Goal: Task Accomplishment & Management: Manage account settings

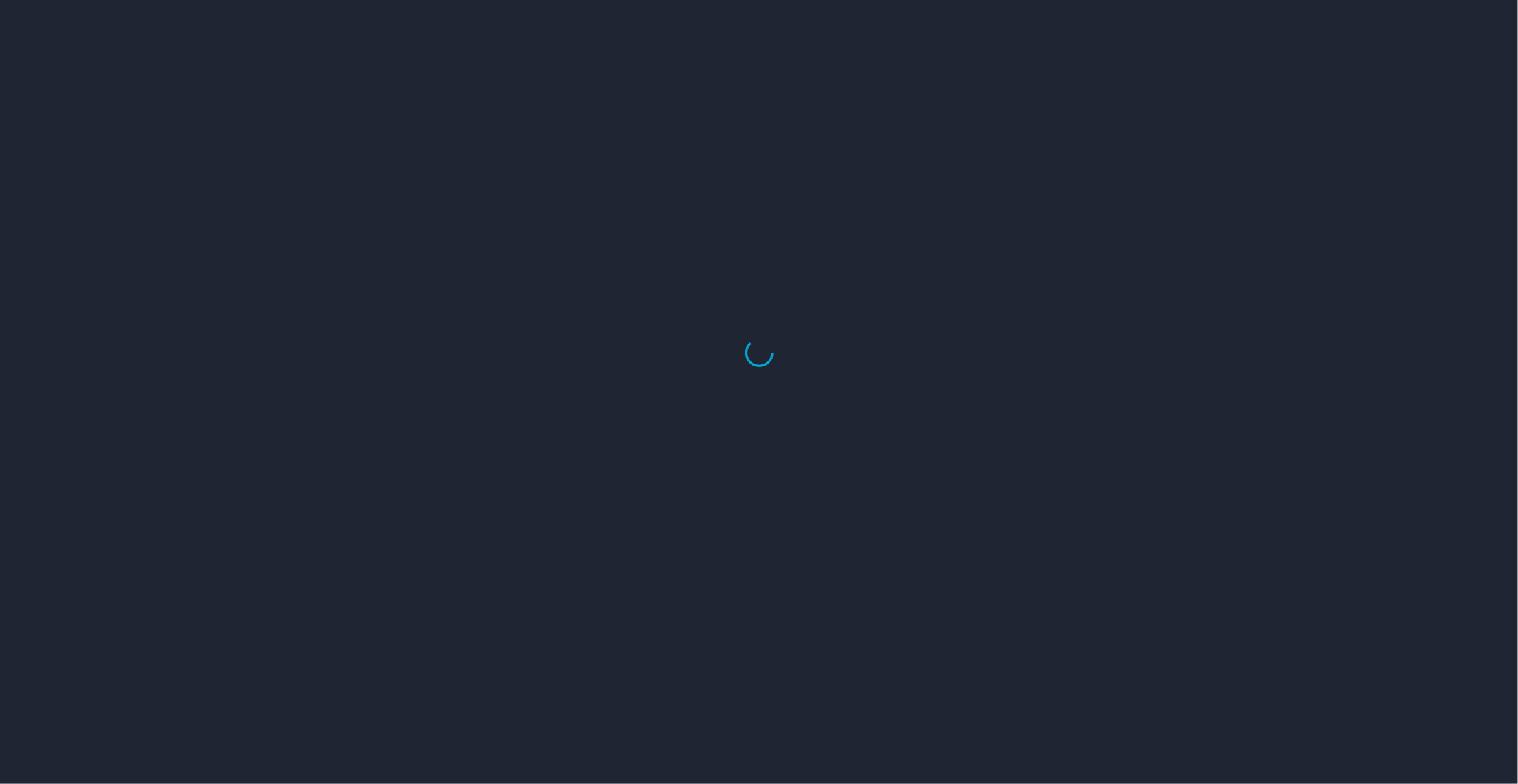
select select "US"
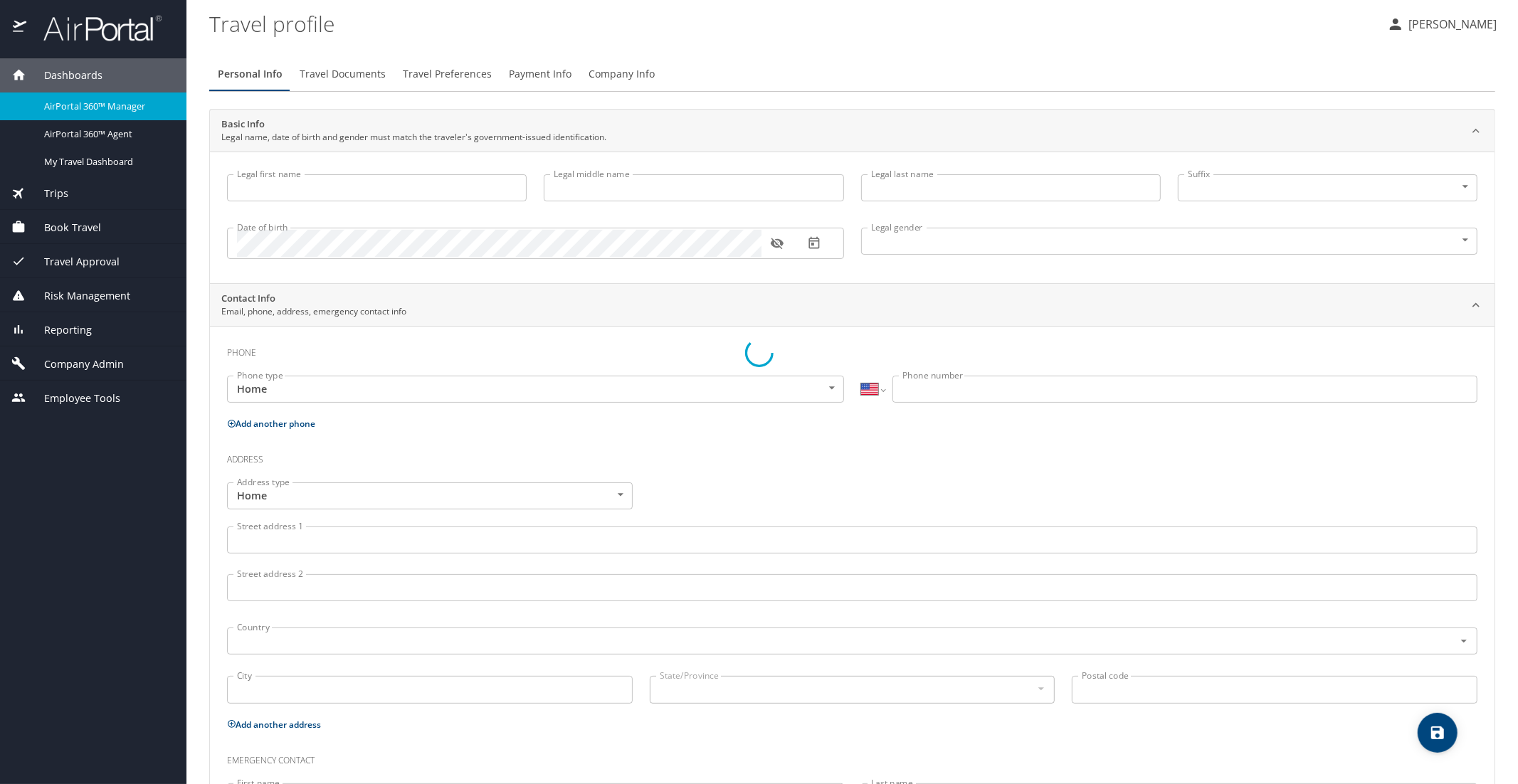
type input "[PERSON_NAME]"
type input "Undisclosed"
type input "Teri"
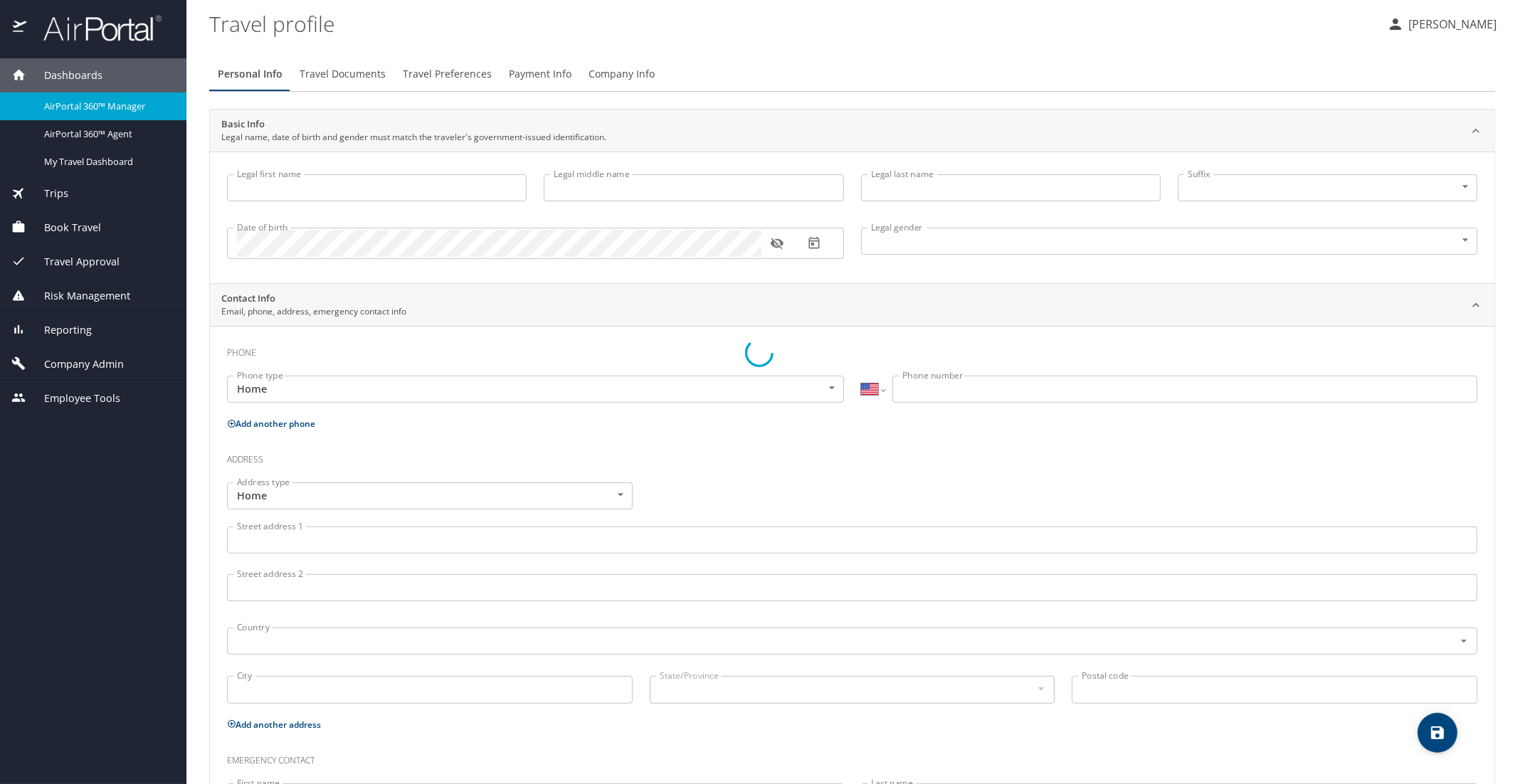
type input "[PERSON_NAME]"
type input "(801) 717-7714"
select select "US"
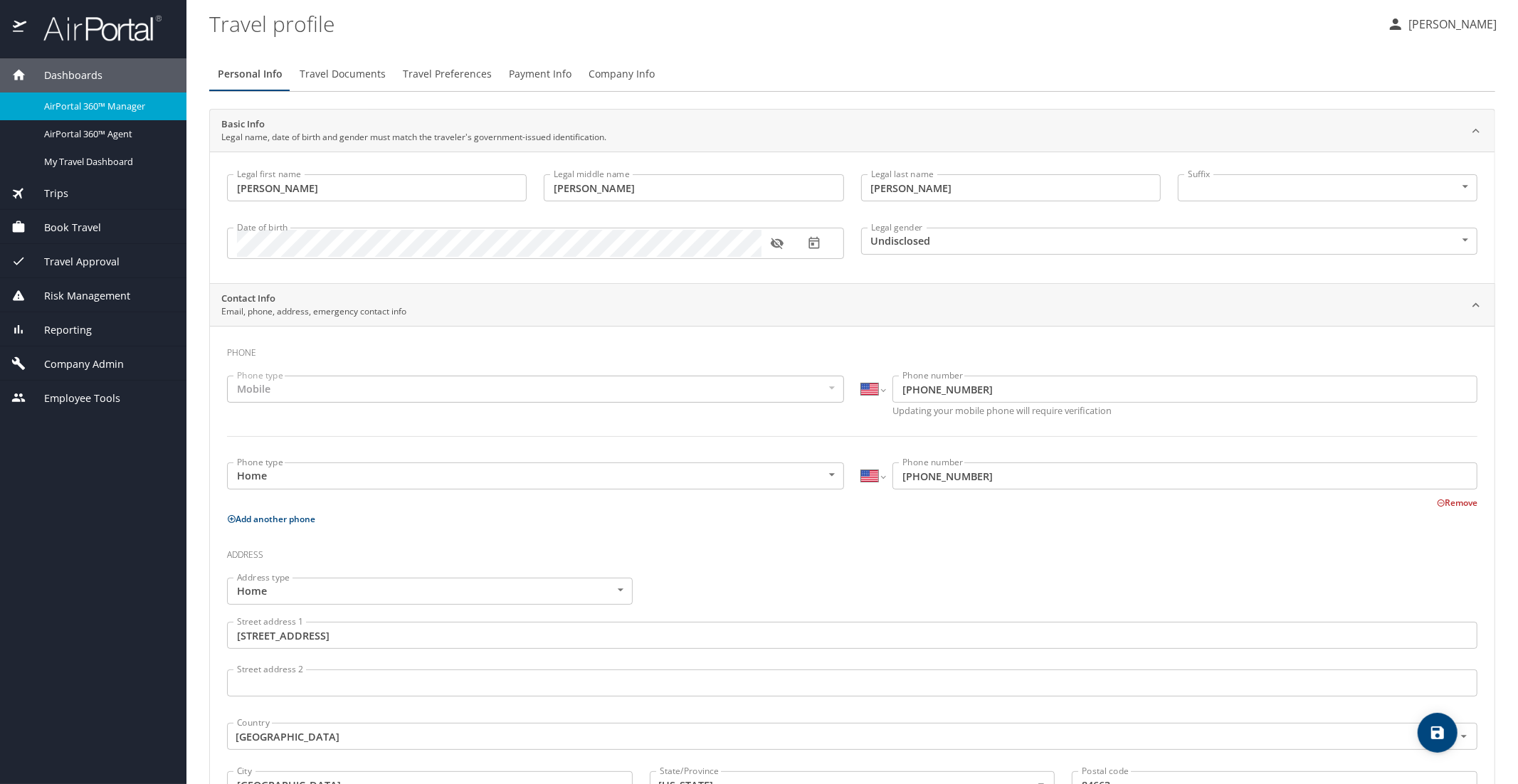
click at [62, 195] on span "Trips" at bounding box center [47, 194] width 42 height 16
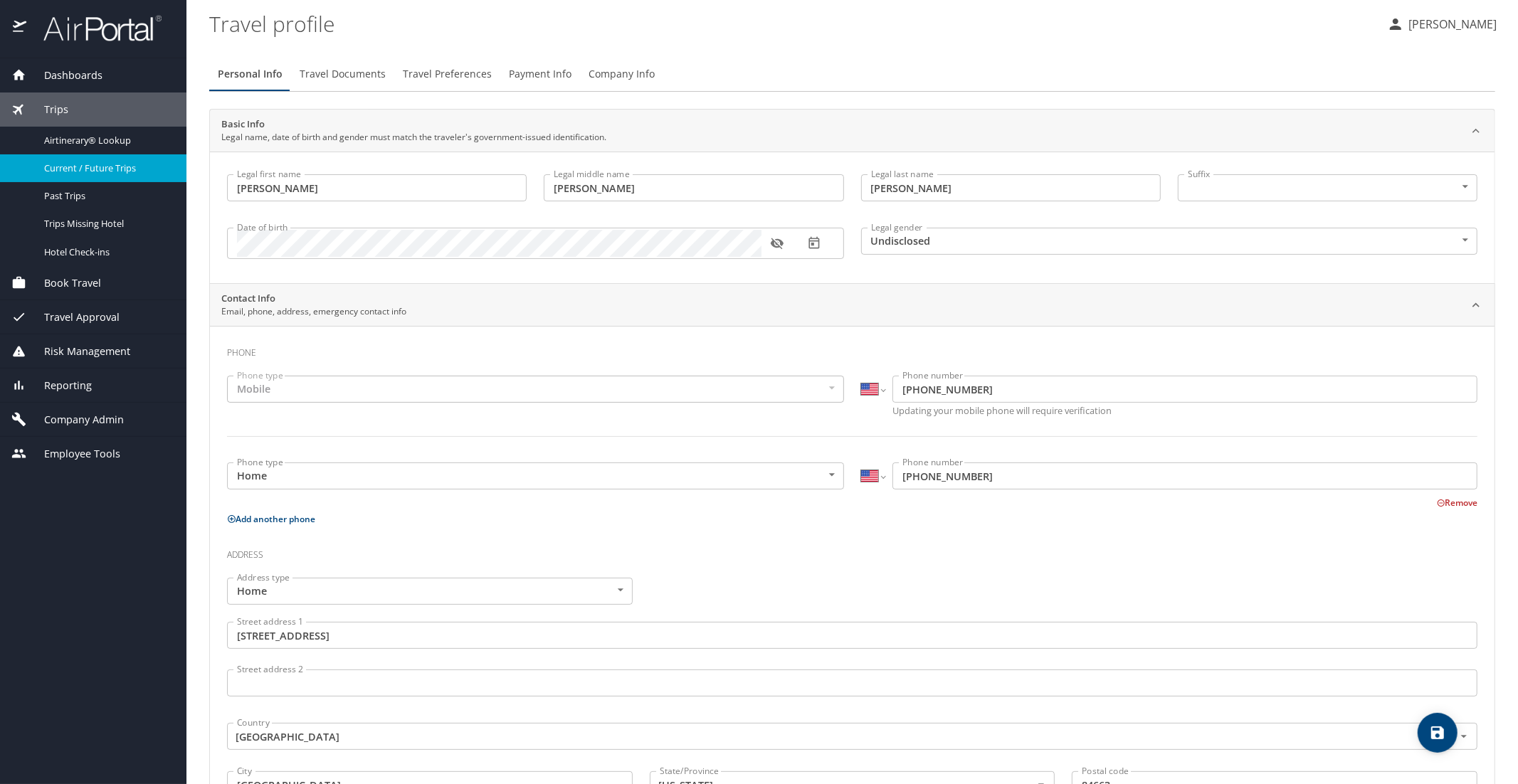
click at [76, 170] on span "Current / Future Trips" at bounding box center [107, 168] width 125 height 14
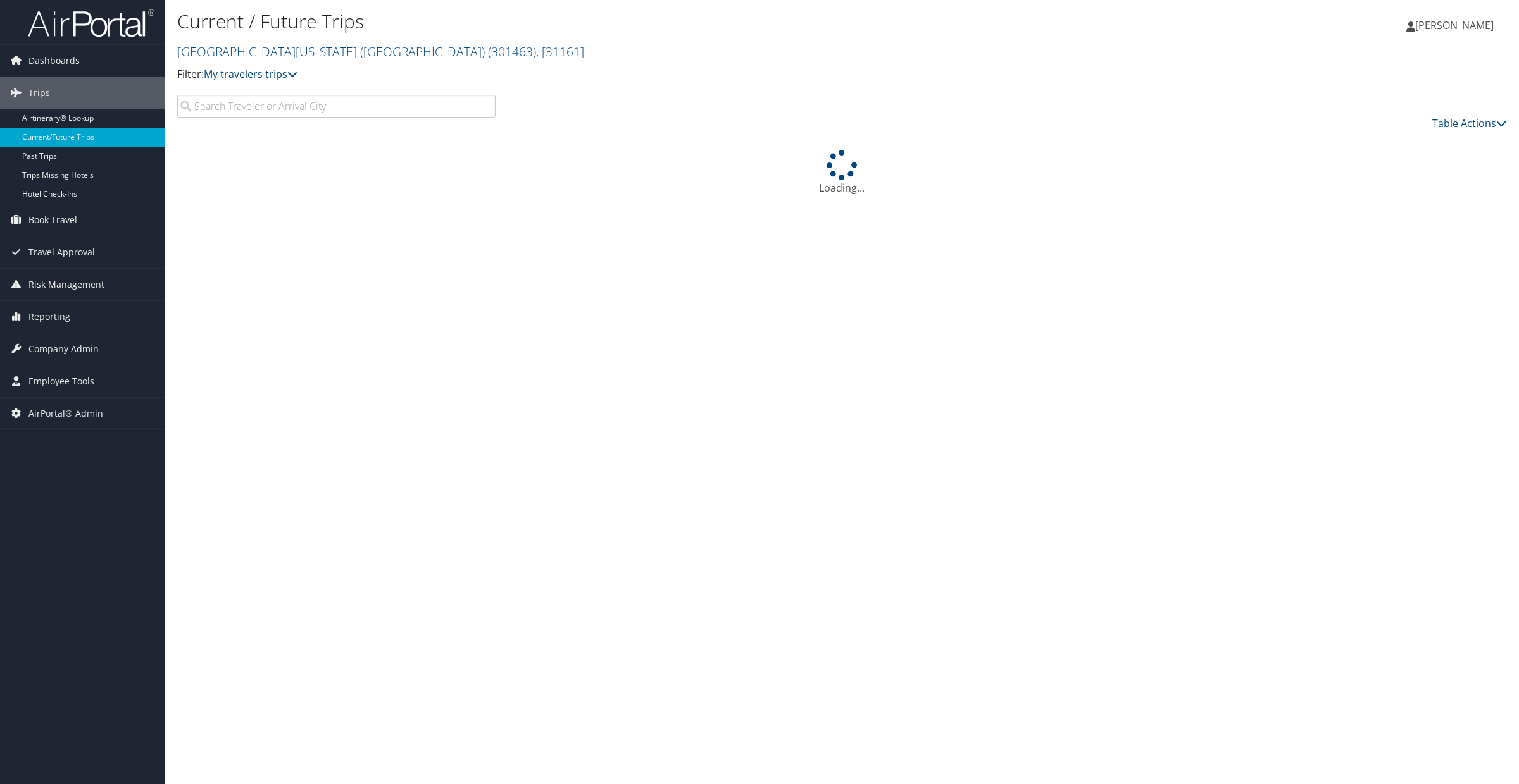
click at [1448, 27] on span "[PERSON_NAME]" at bounding box center [1454, 25] width 78 height 14
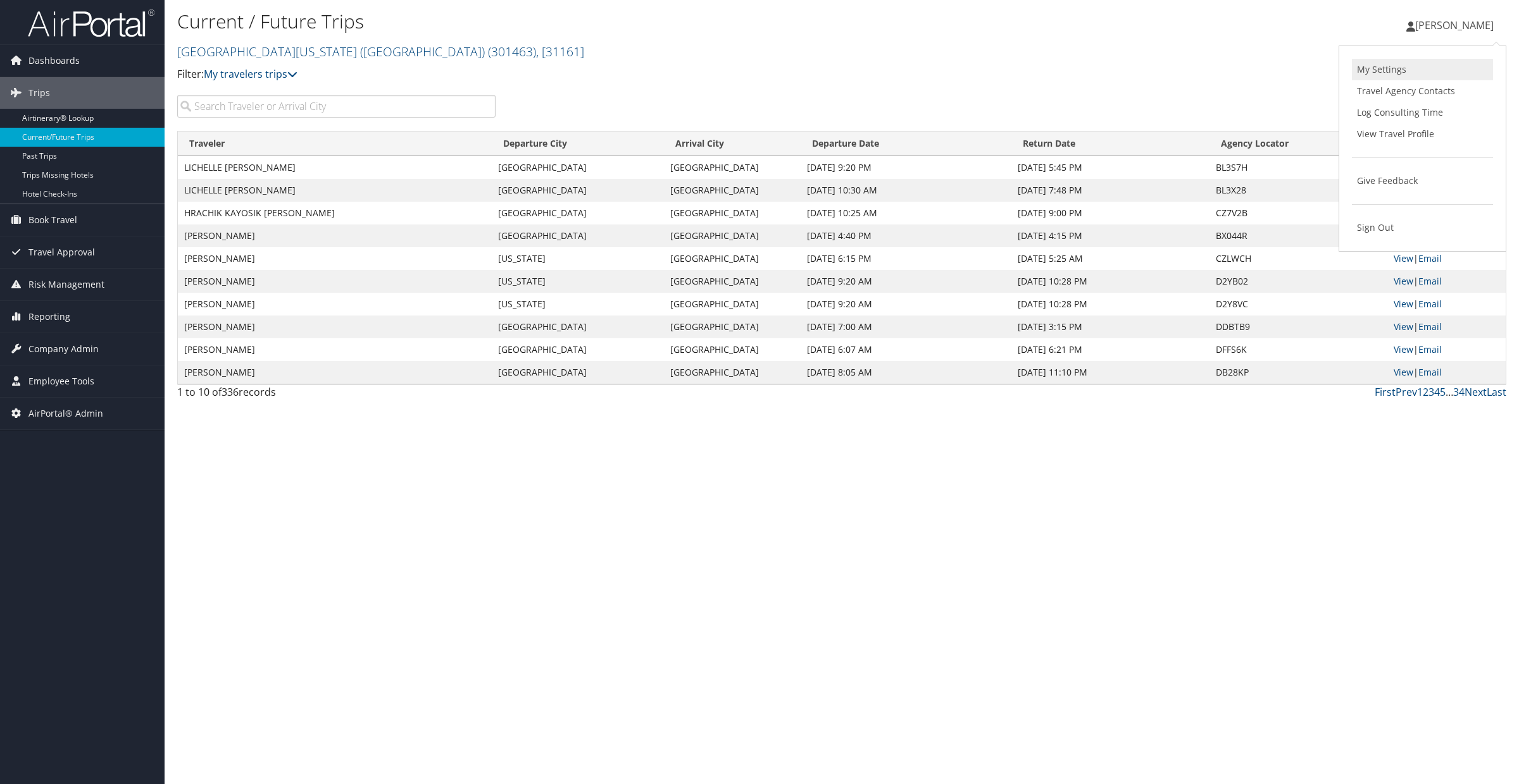
click at [1383, 70] on link "My Settings" at bounding box center [1422, 69] width 141 height 21
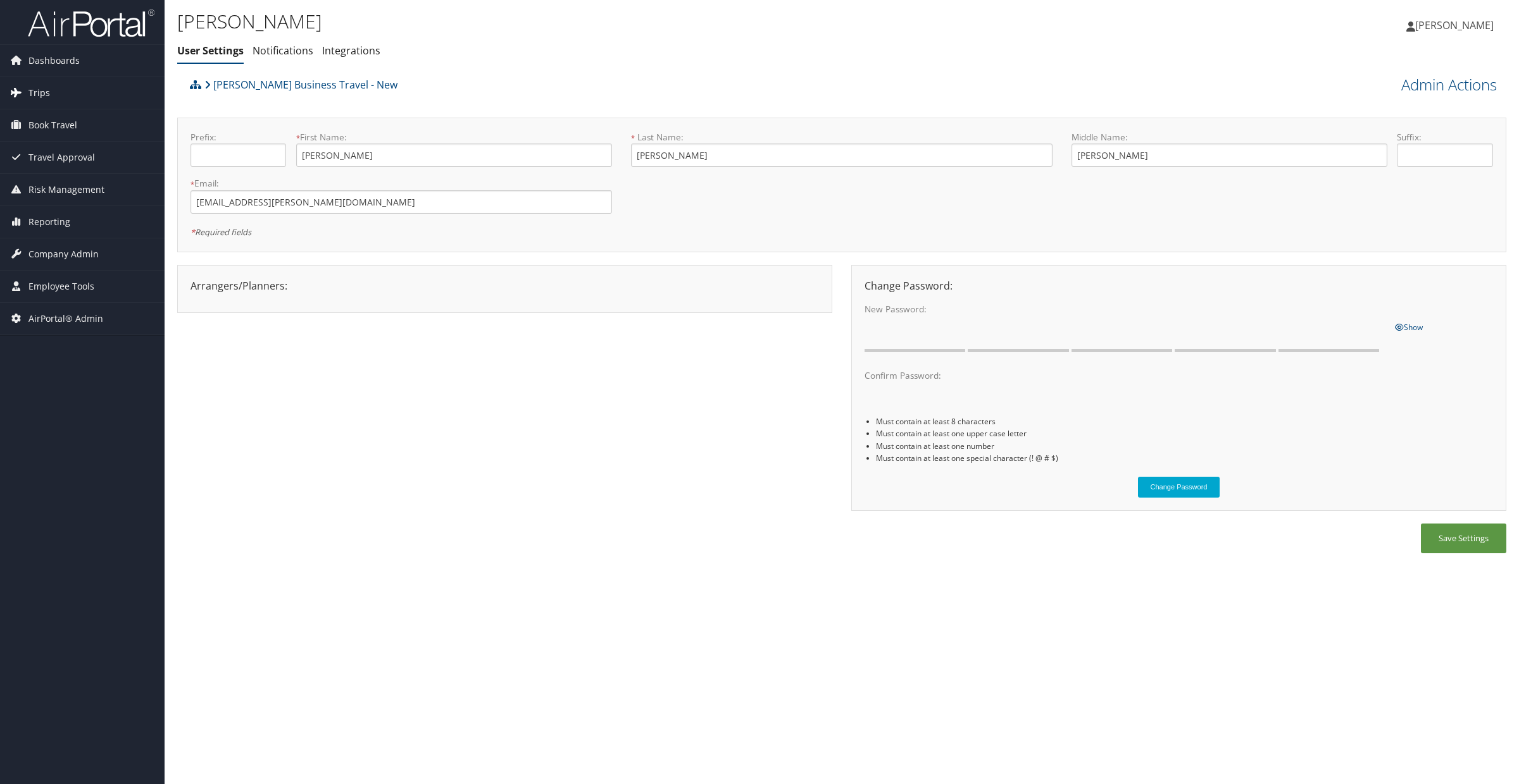
click at [41, 99] on span "Trips" at bounding box center [39, 92] width 21 height 32
click at [41, 138] on link "Current/Future Trips" at bounding box center [82, 137] width 165 height 19
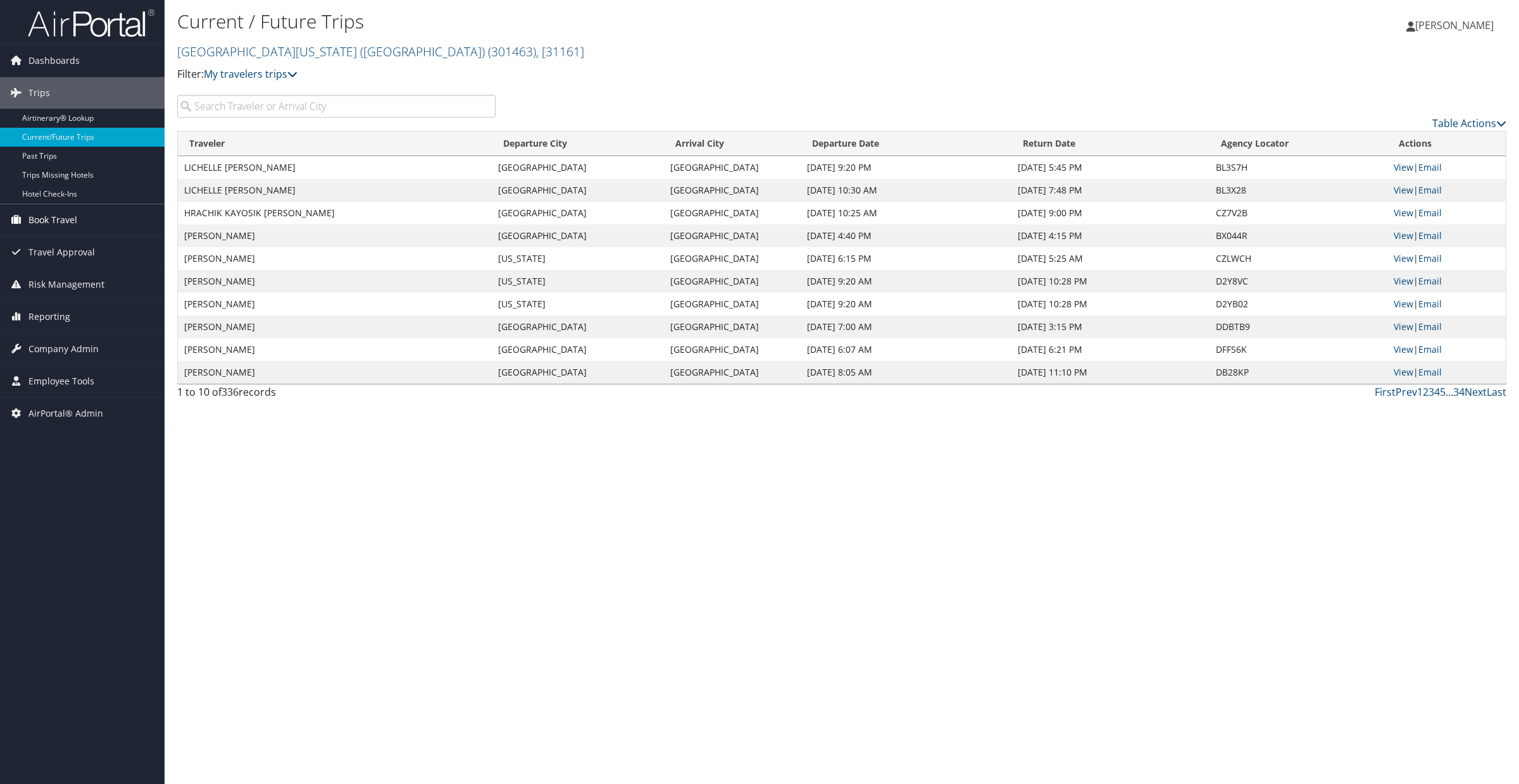
click at [39, 212] on span "Book Travel" at bounding box center [52, 220] width 48 height 32
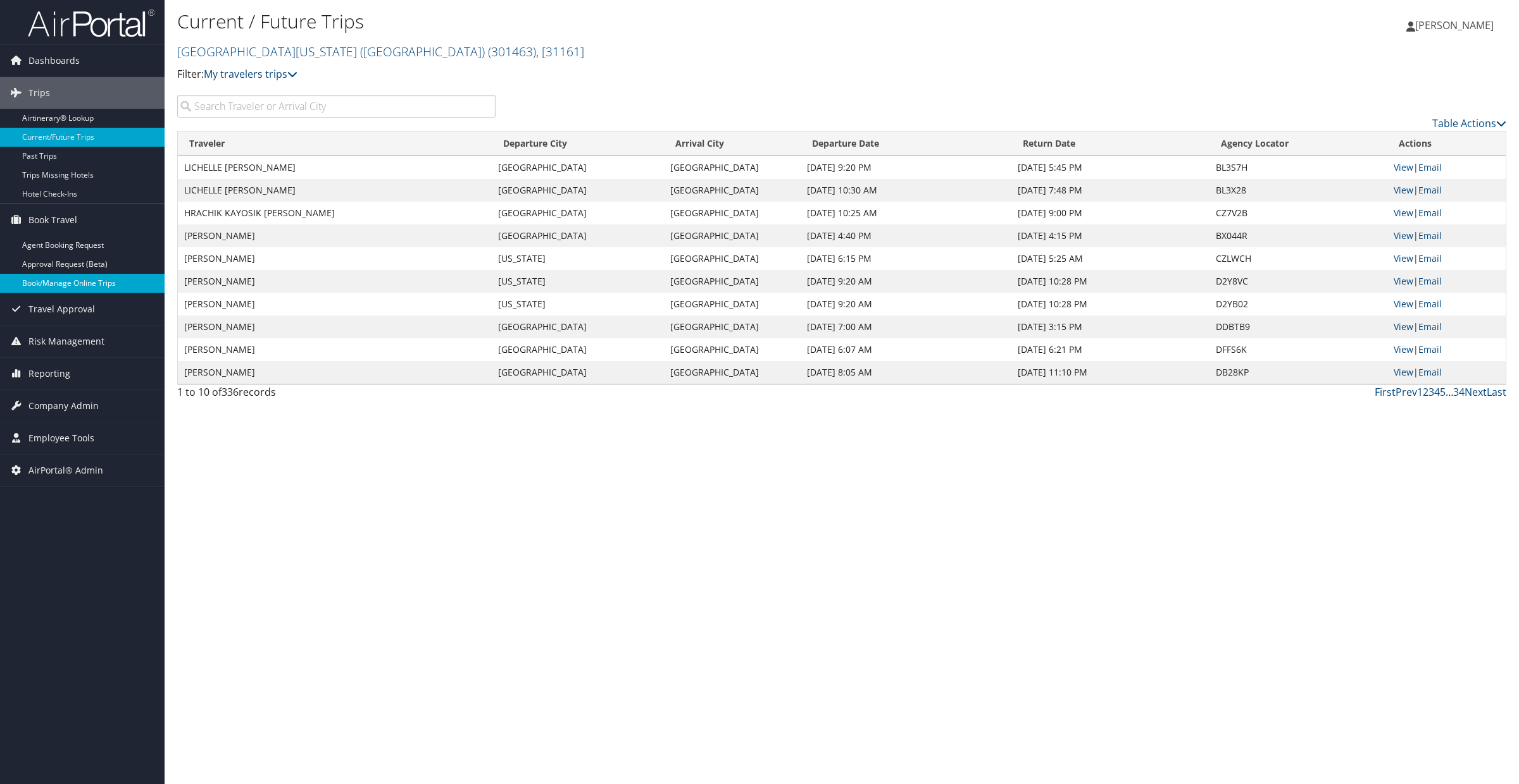
click at [58, 285] on link "Book/Manage Online Trips" at bounding box center [82, 283] width 165 height 19
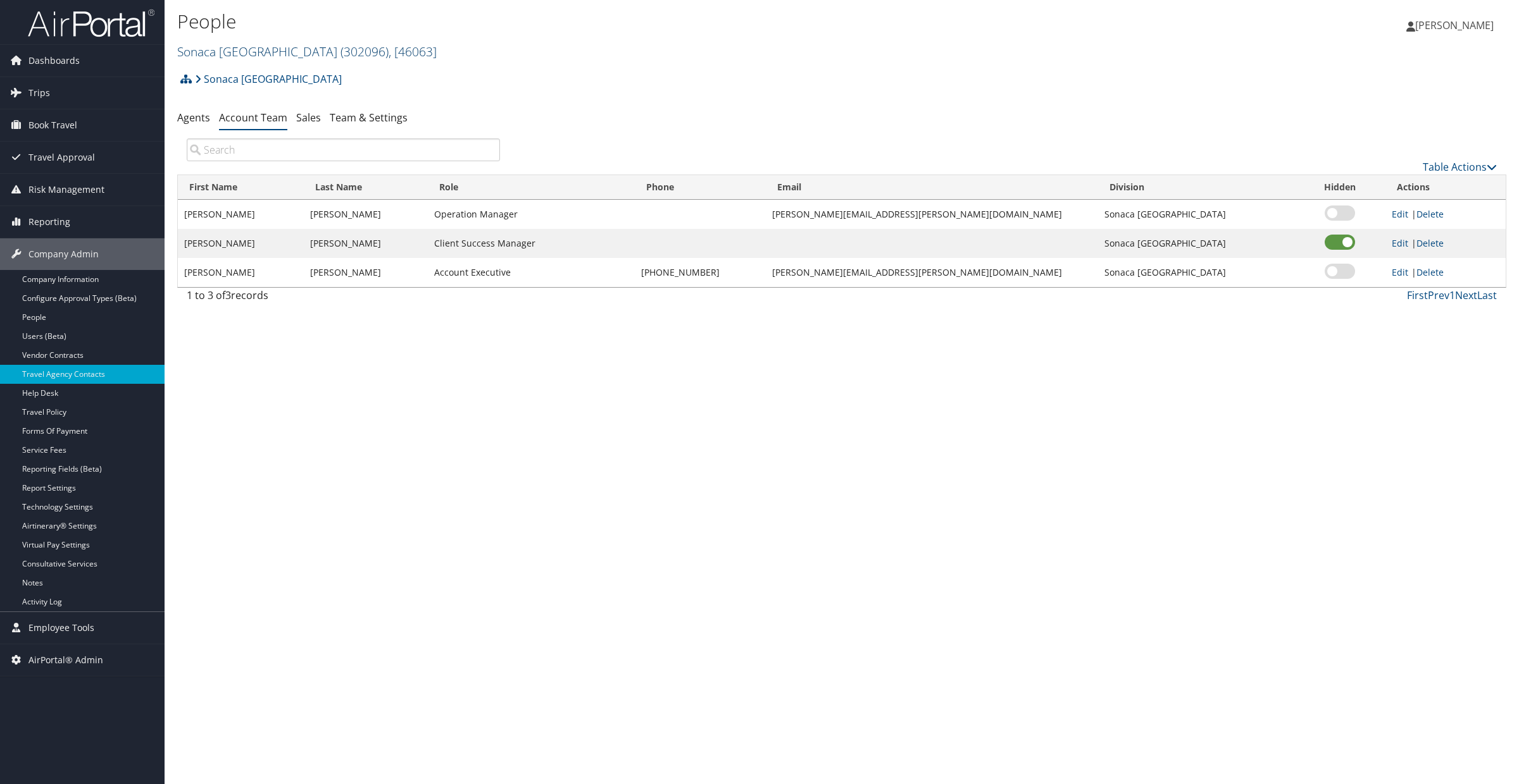
click at [221, 48] on link "Sonaca North America ( 302096 ) , [ 46063 ]" at bounding box center [307, 52] width 260 height 17
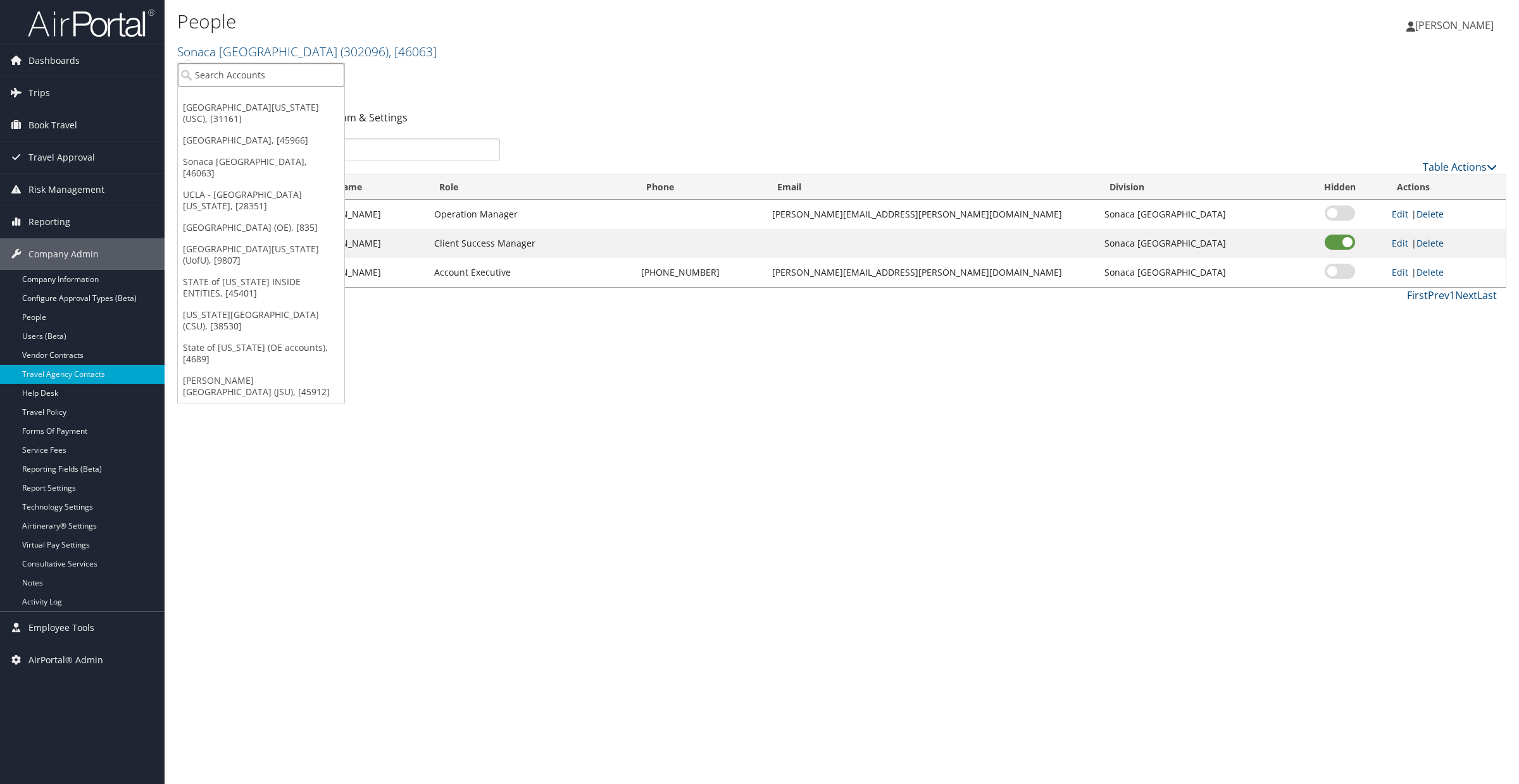
click at [221, 68] on input "search" at bounding box center [261, 75] width 167 height 23
type input "ncsl"
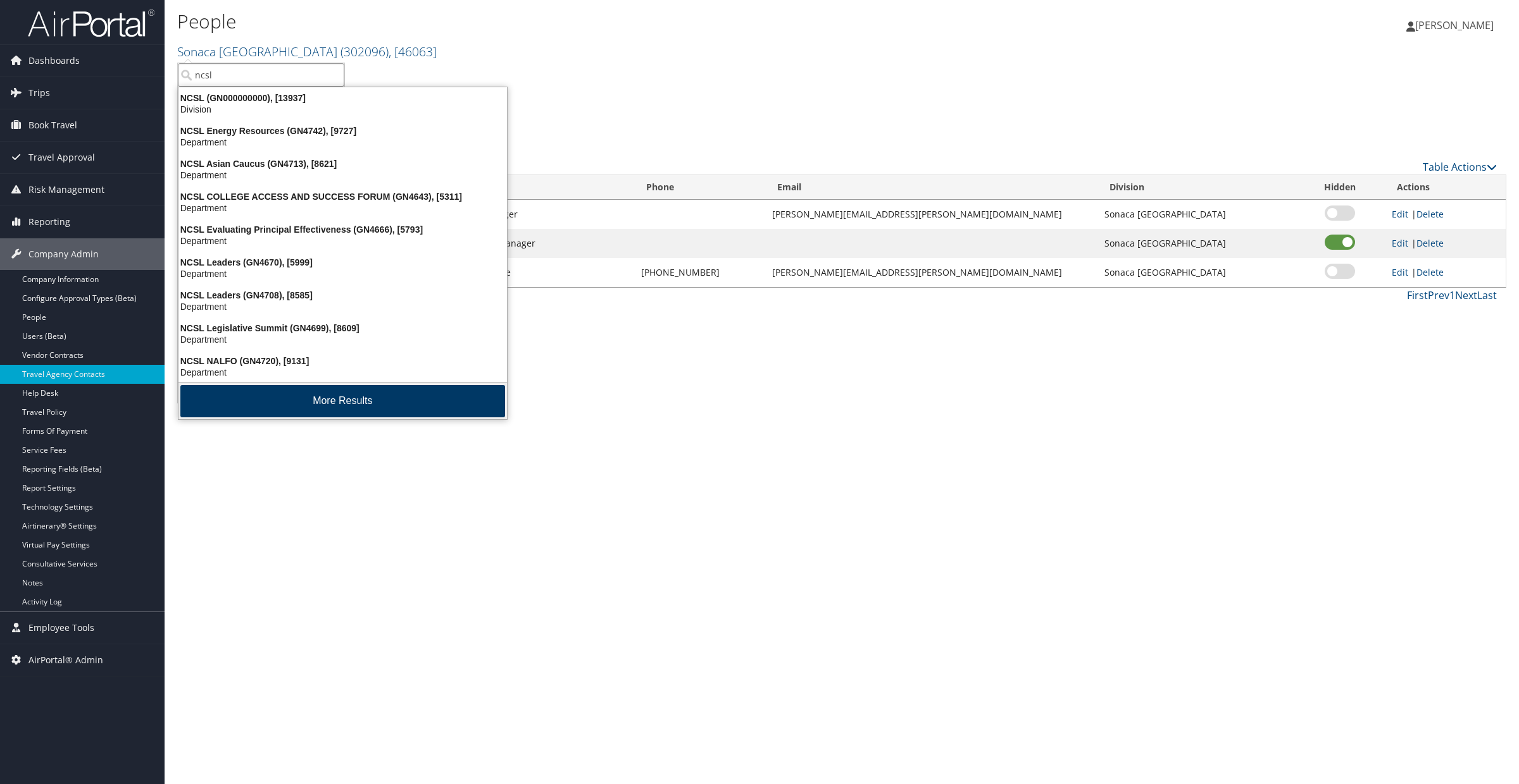
click at [237, 398] on button "More Results" at bounding box center [342, 401] width 324 height 32
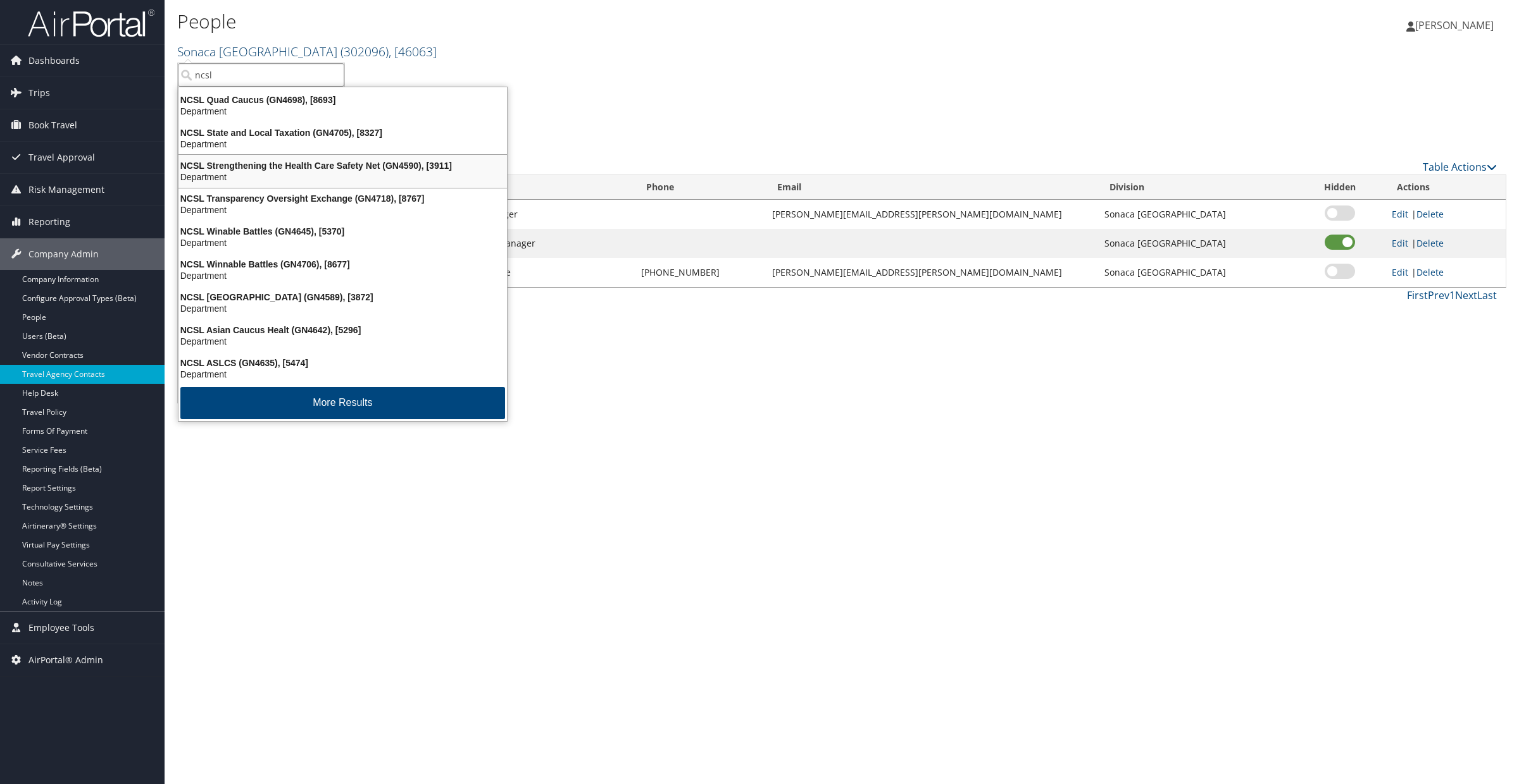
scroll to position [295, 0]
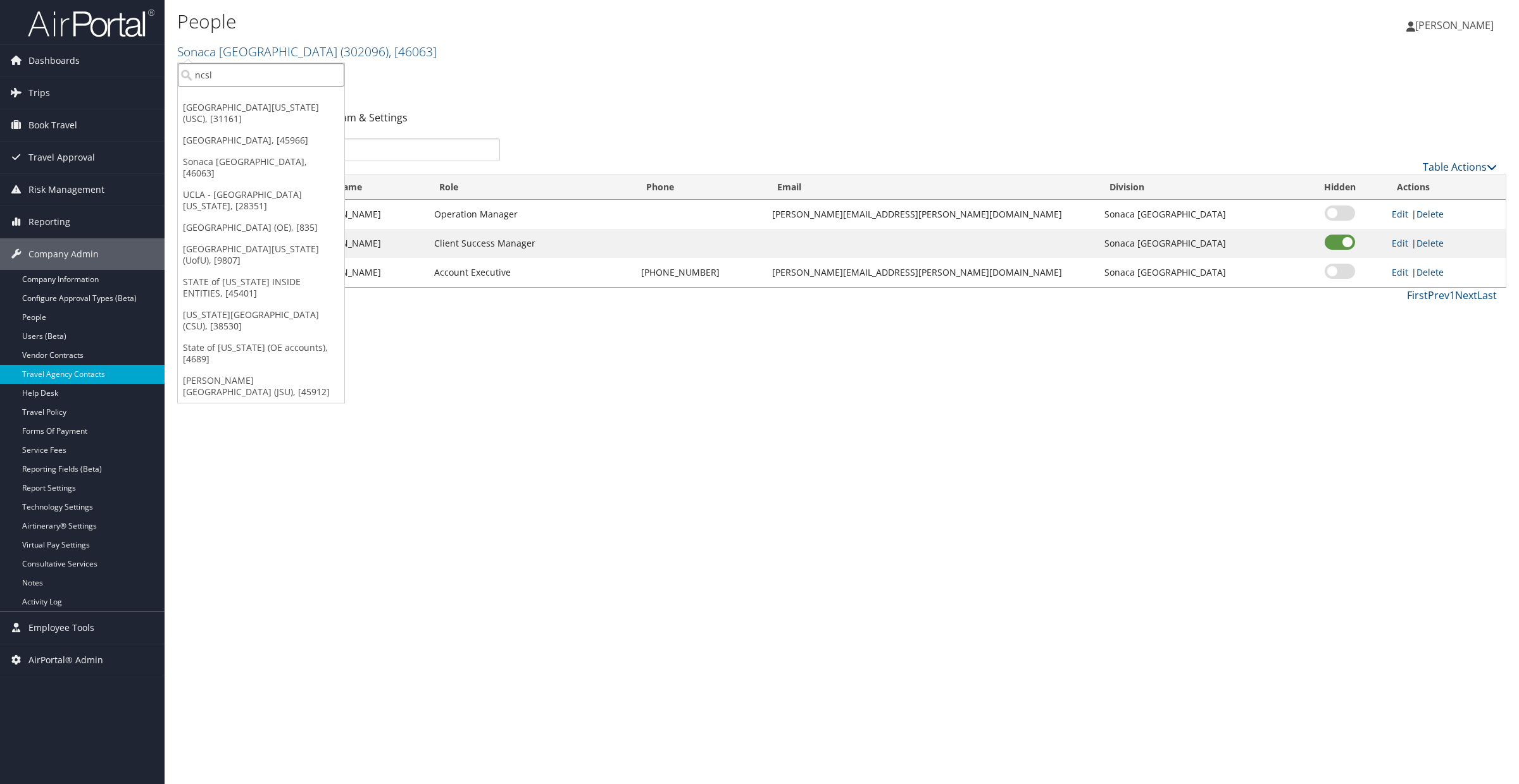
click at [218, 70] on input "ncsl" at bounding box center [261, 75] width 167 height 23
click at [218, 70] on input "search" at bounding box center [261, 75] width 167 height 23
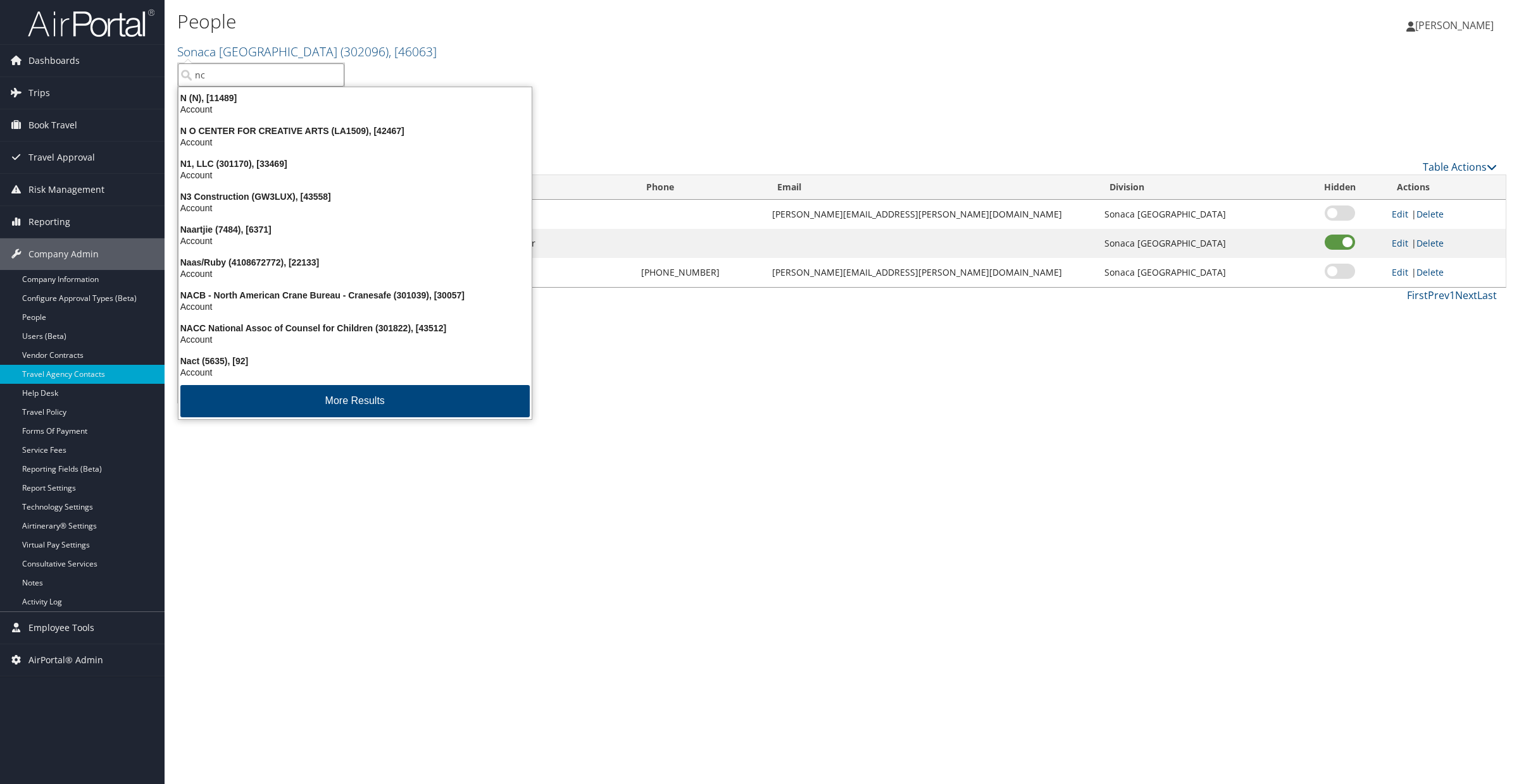
scroll to position [4, 0]
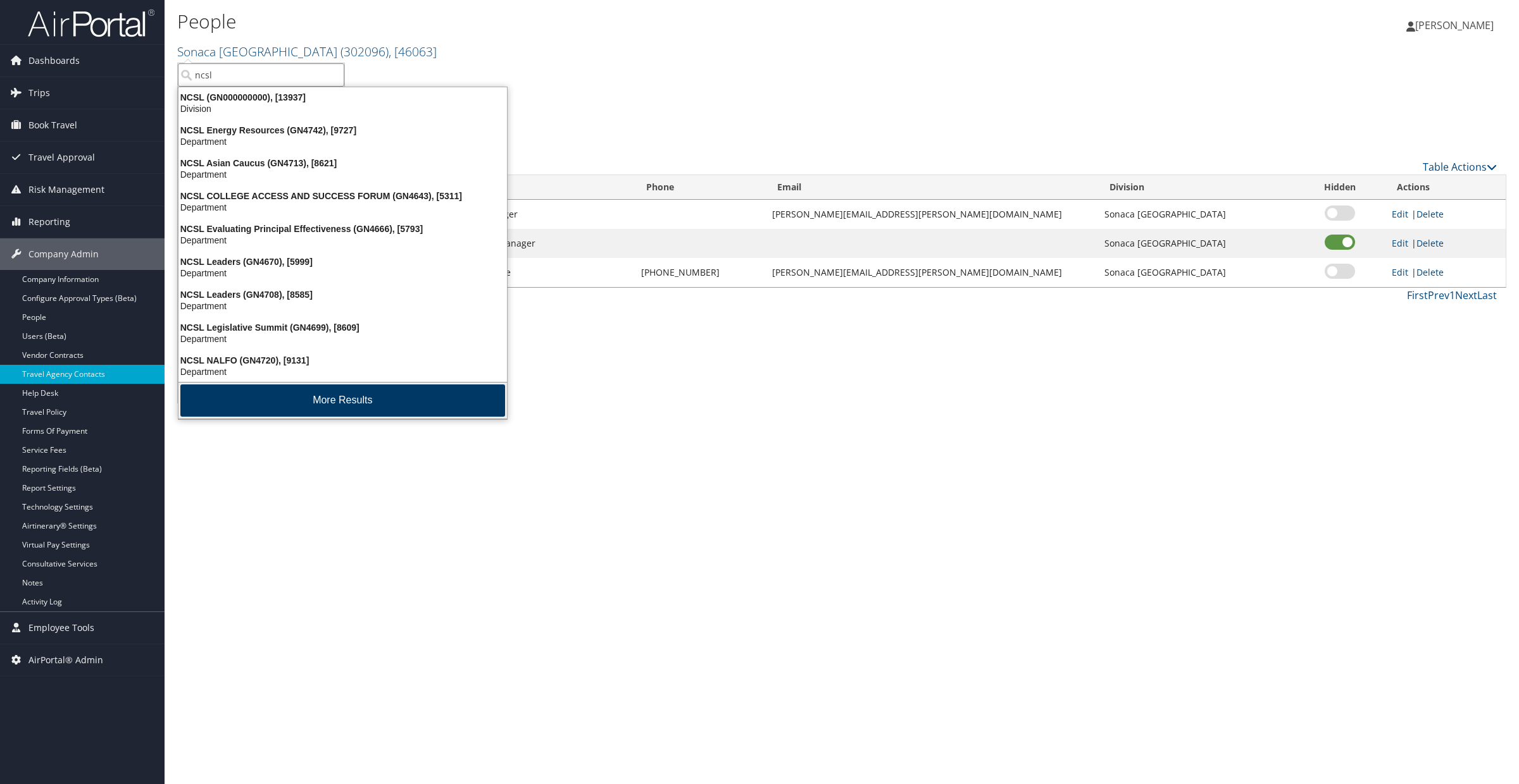
click at [282, 395] on button "More Results" at bounding box center [342, 400] width 324 height 32
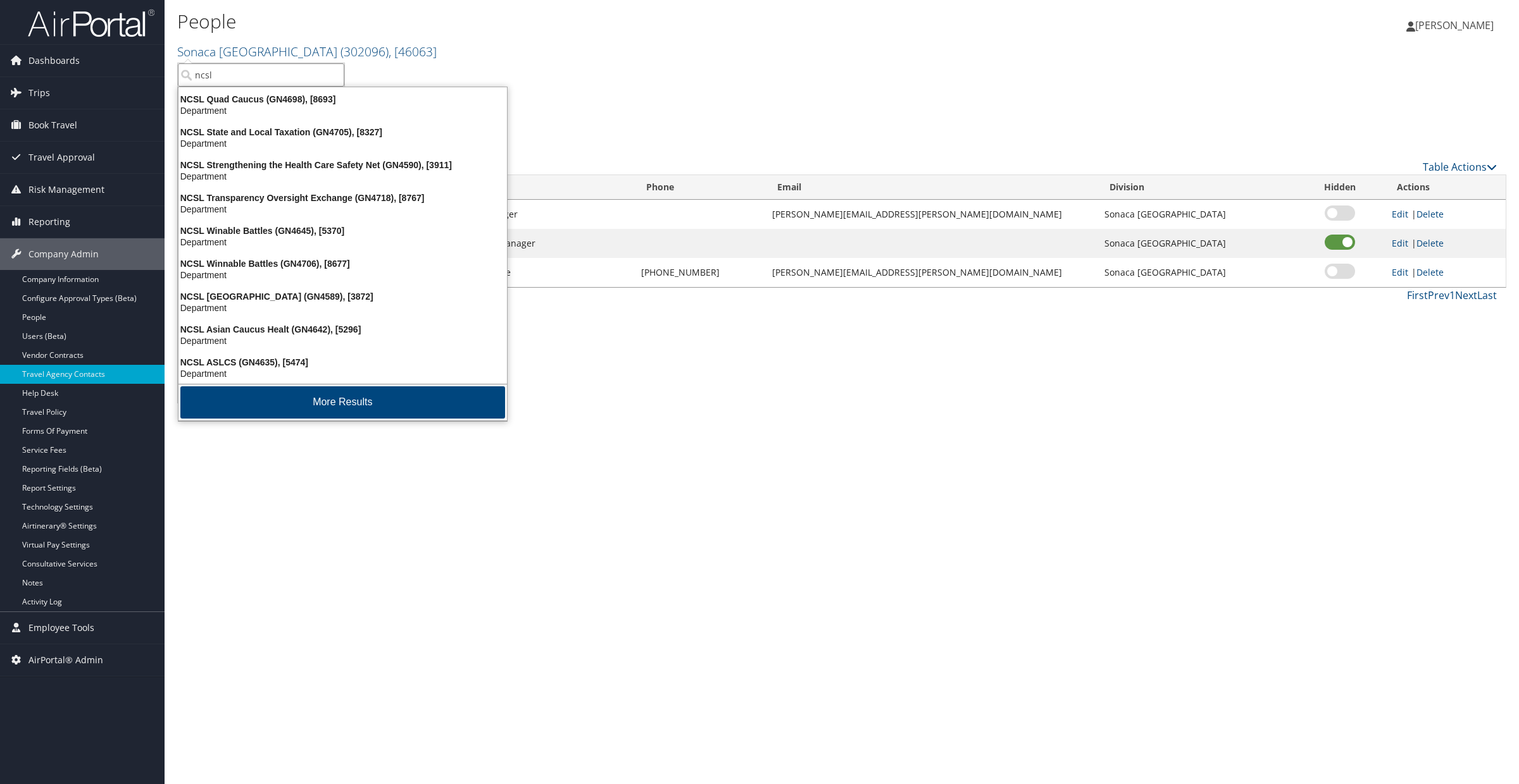
scroll to position [298, 0]
click at [282, 395] on button "More Results" at bounding box center [342, 402] width 324 height 32
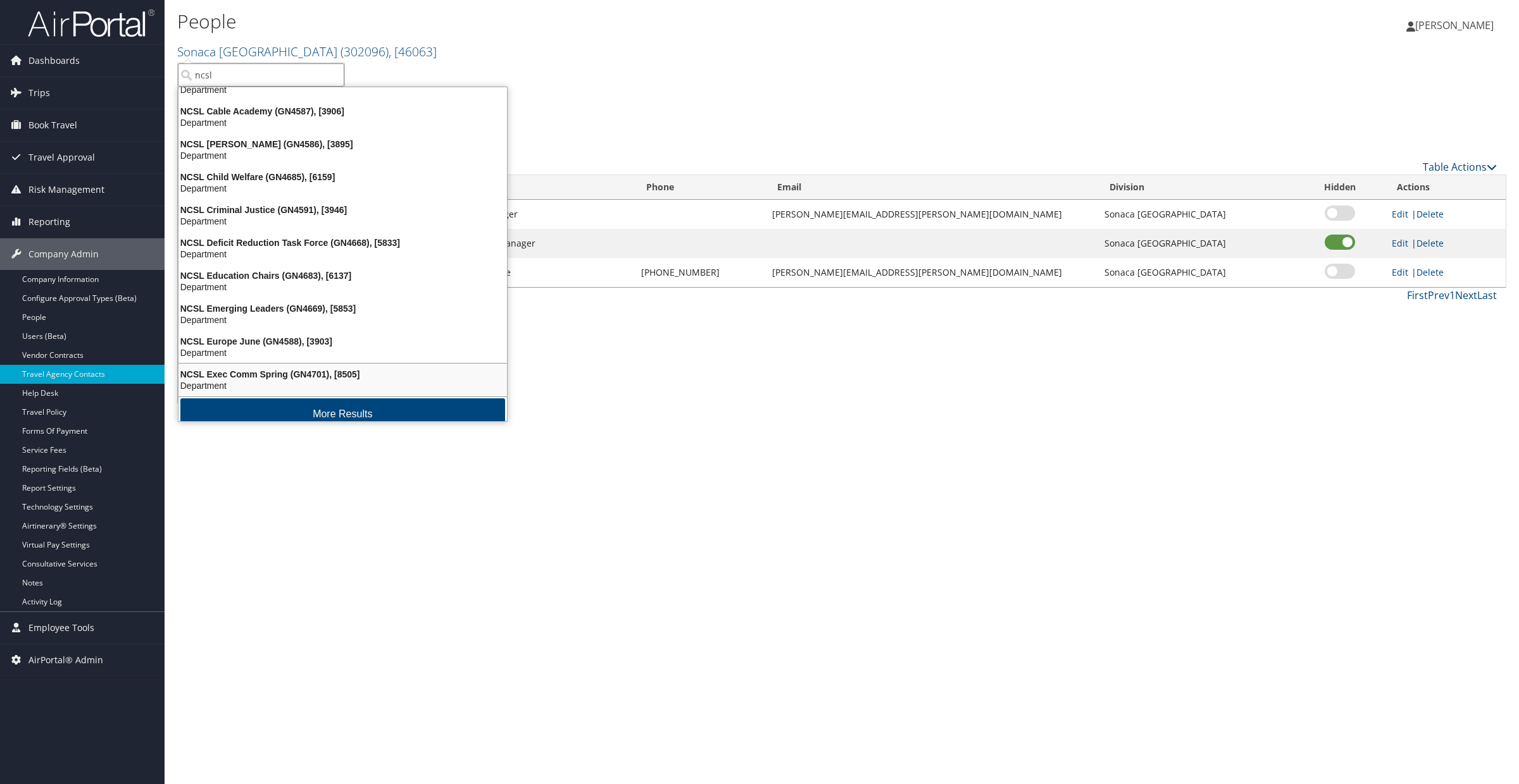
scroll to position [595, 0]
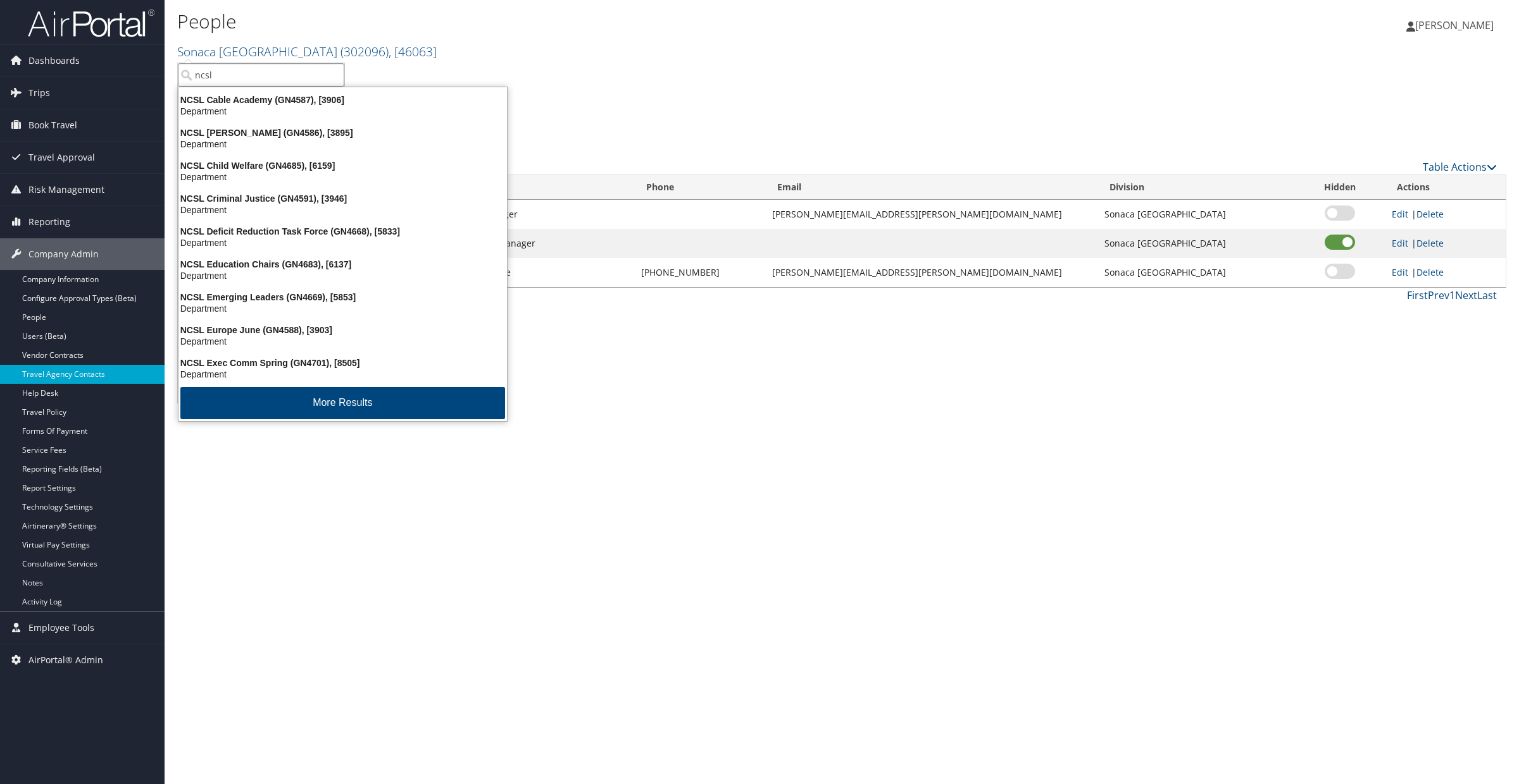
type input "ncsl"
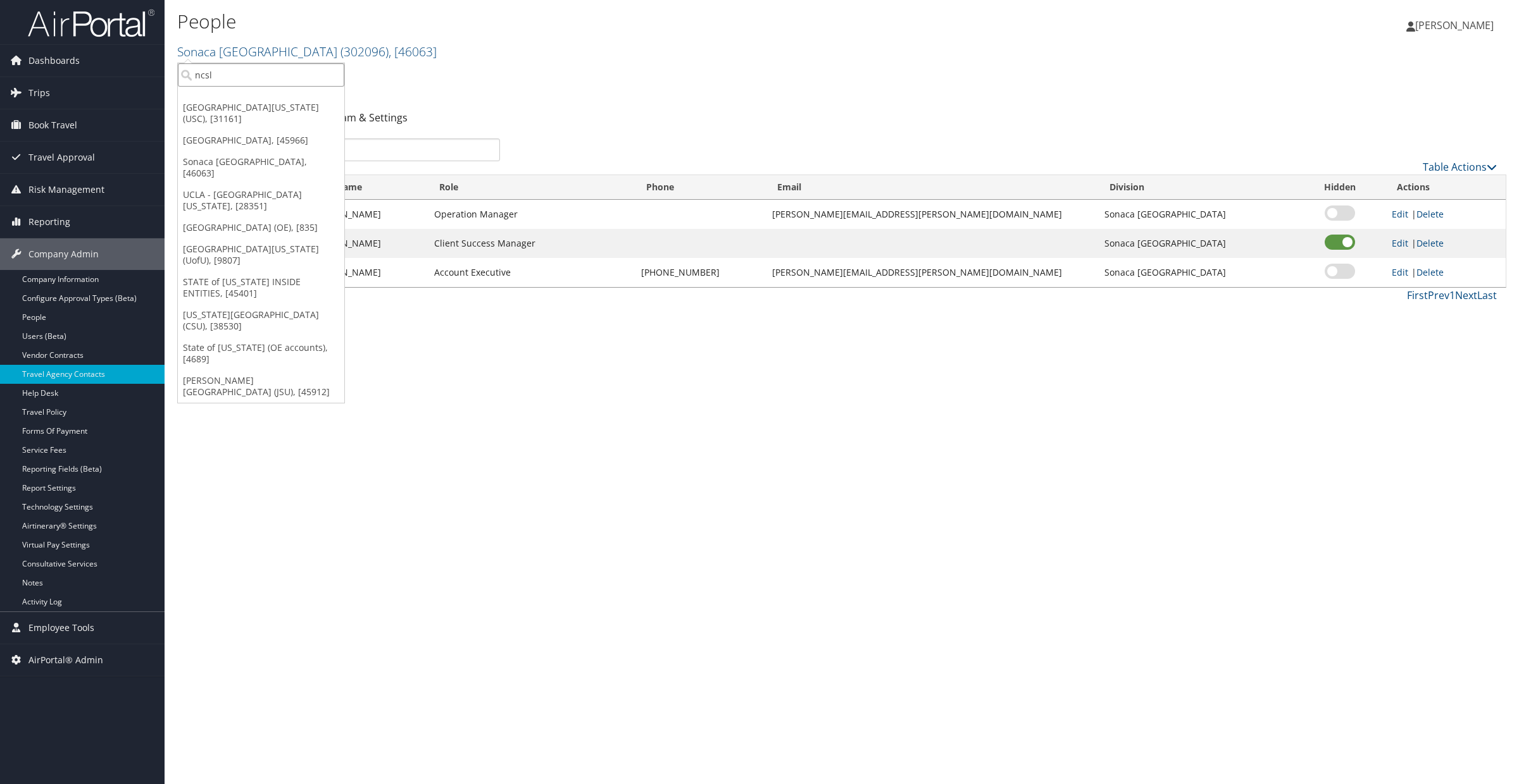
click at [213, 72] on input "ncsl" at bounding box center [261, 75] width 167 height 23
click at [213, 72] on input "search" at bounding box center [261, 75] width 167 height 23
type input "national con"
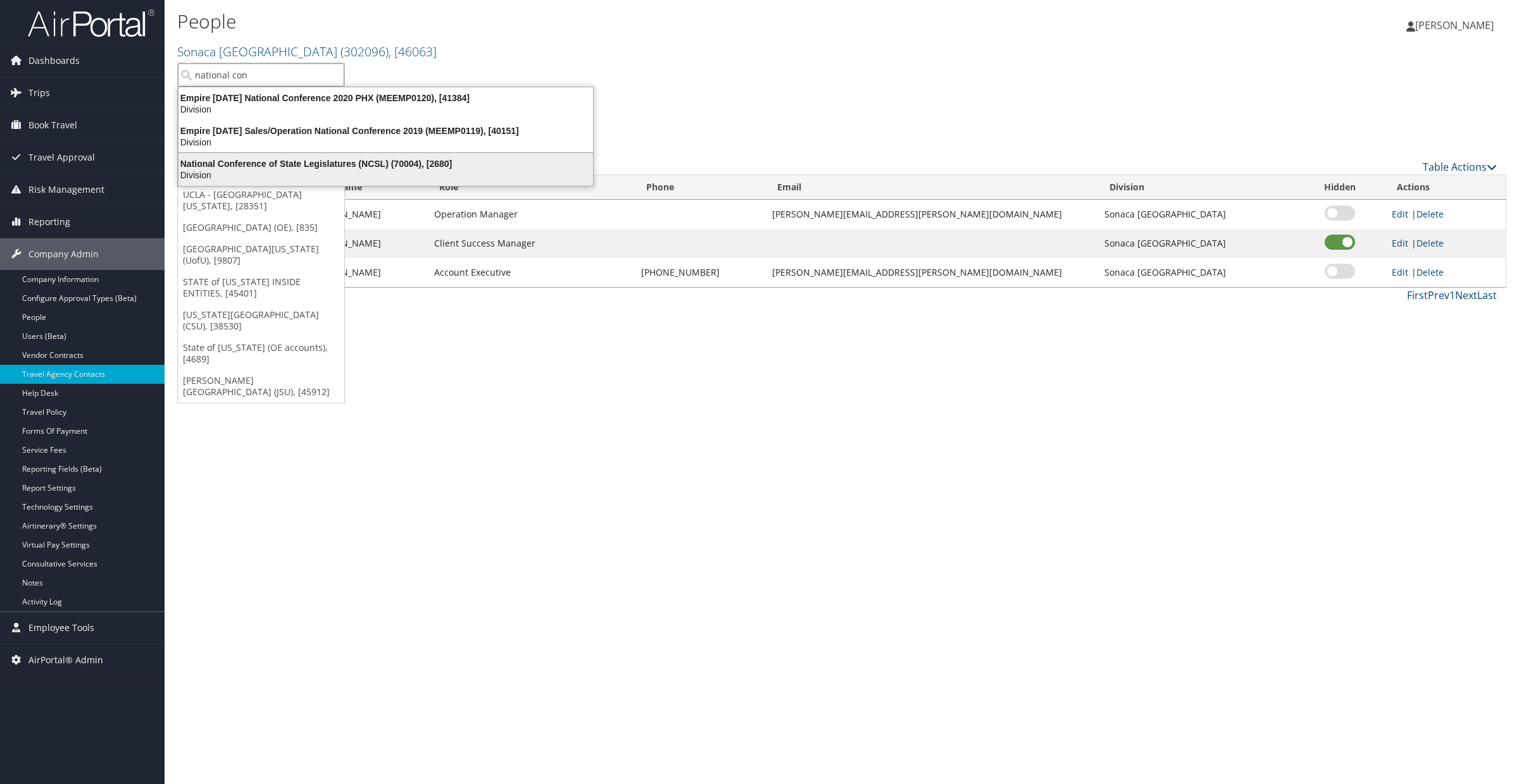
click at [207, 161] on div "National Conference of State Legislatures (NCSL) (70004), [2680]" at bounding box center [385, 164] width 430 height 12
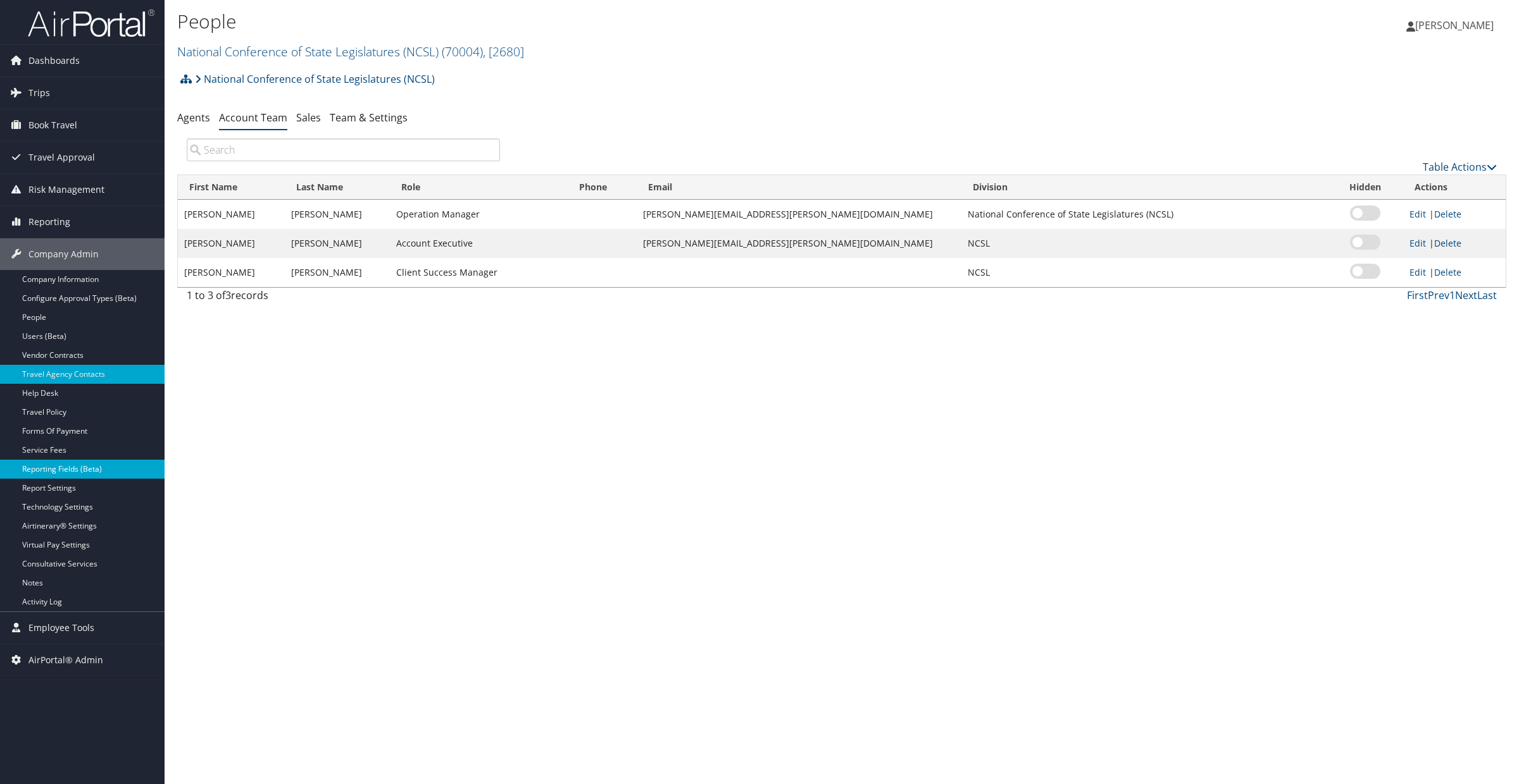
click at [52, 473] on link "Reporting Fields (Beta)" at bounding box center [82, 469] width 165 height 19
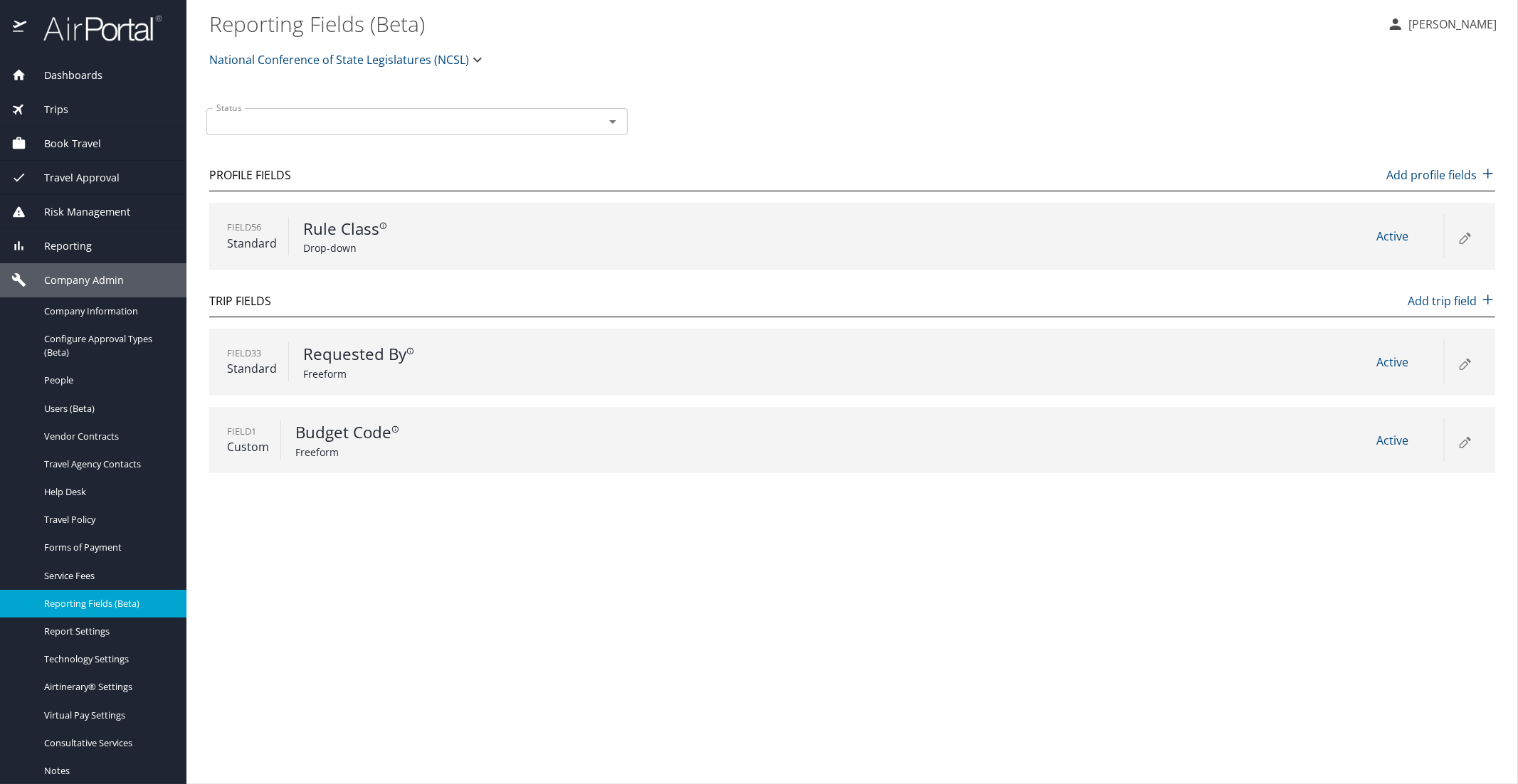
click at [259, 60] on span "National Conference of State Legislatures (NCSL)" at bounding box center [339, 60] width 259 height 20
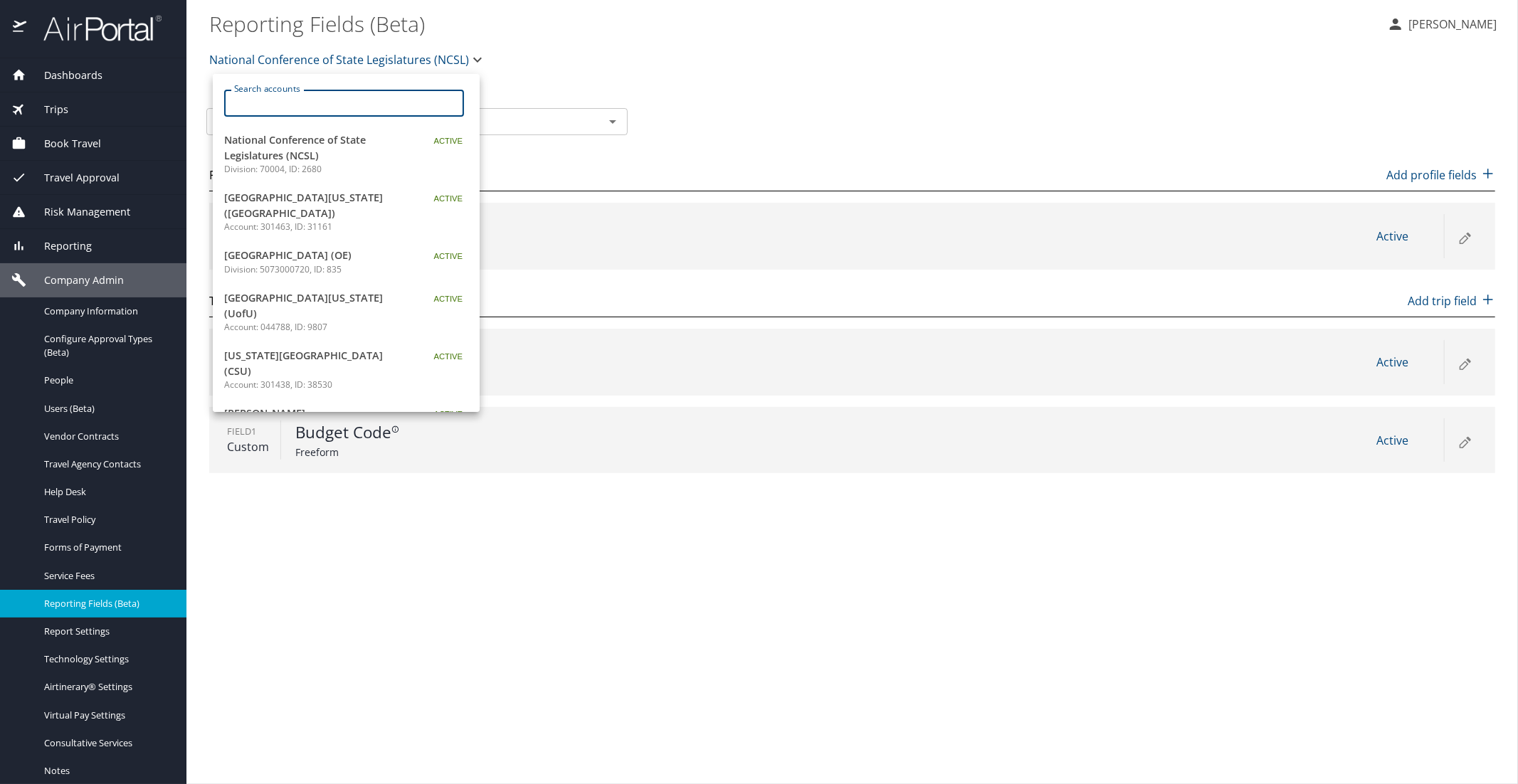
click at [262, 100] on input "Search accounts" at bounding box center [348, 102] width 230 height 27
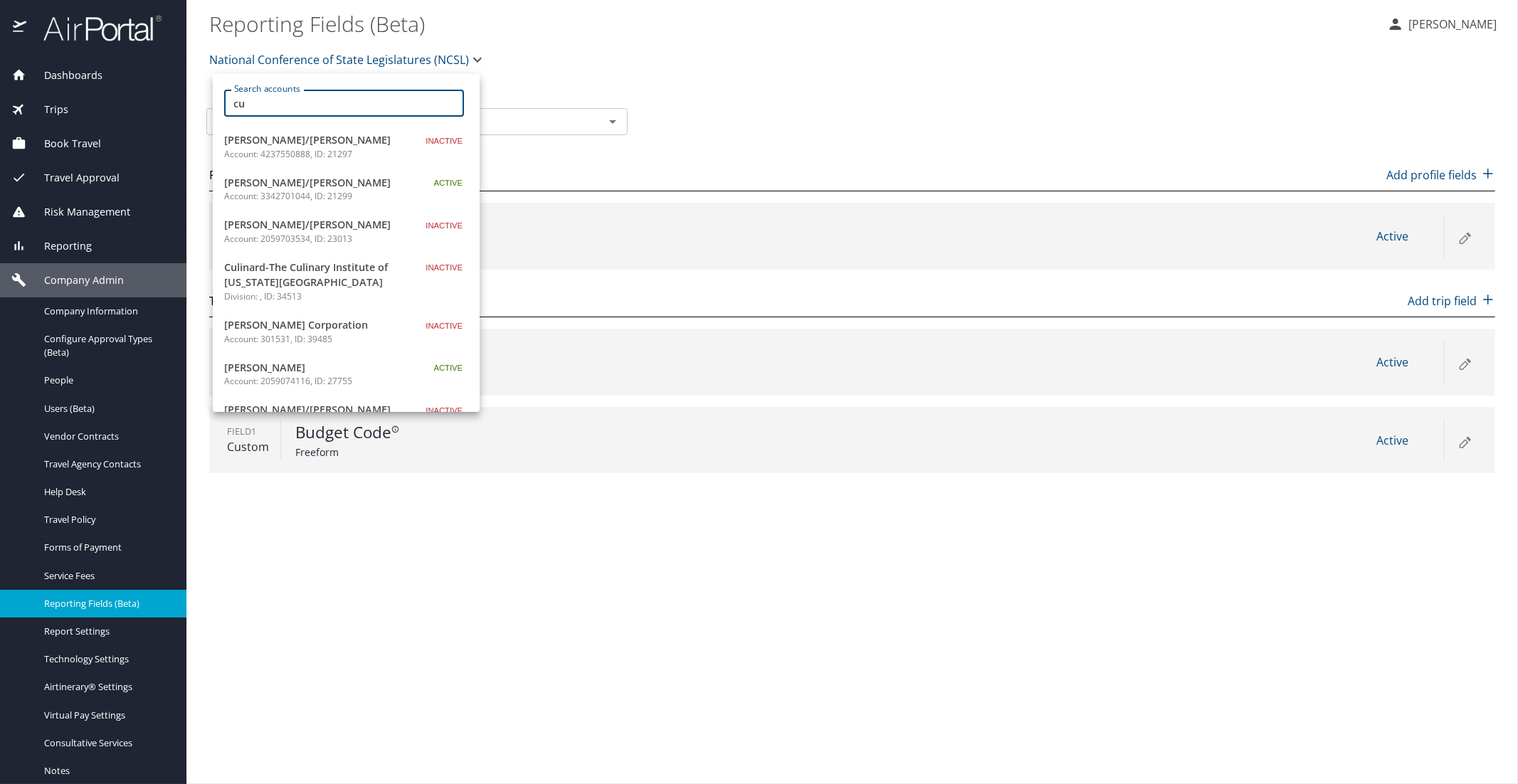
type input "cu"
click at [270, 53] on div at bounding box center [759, 392] width 1518 height 784
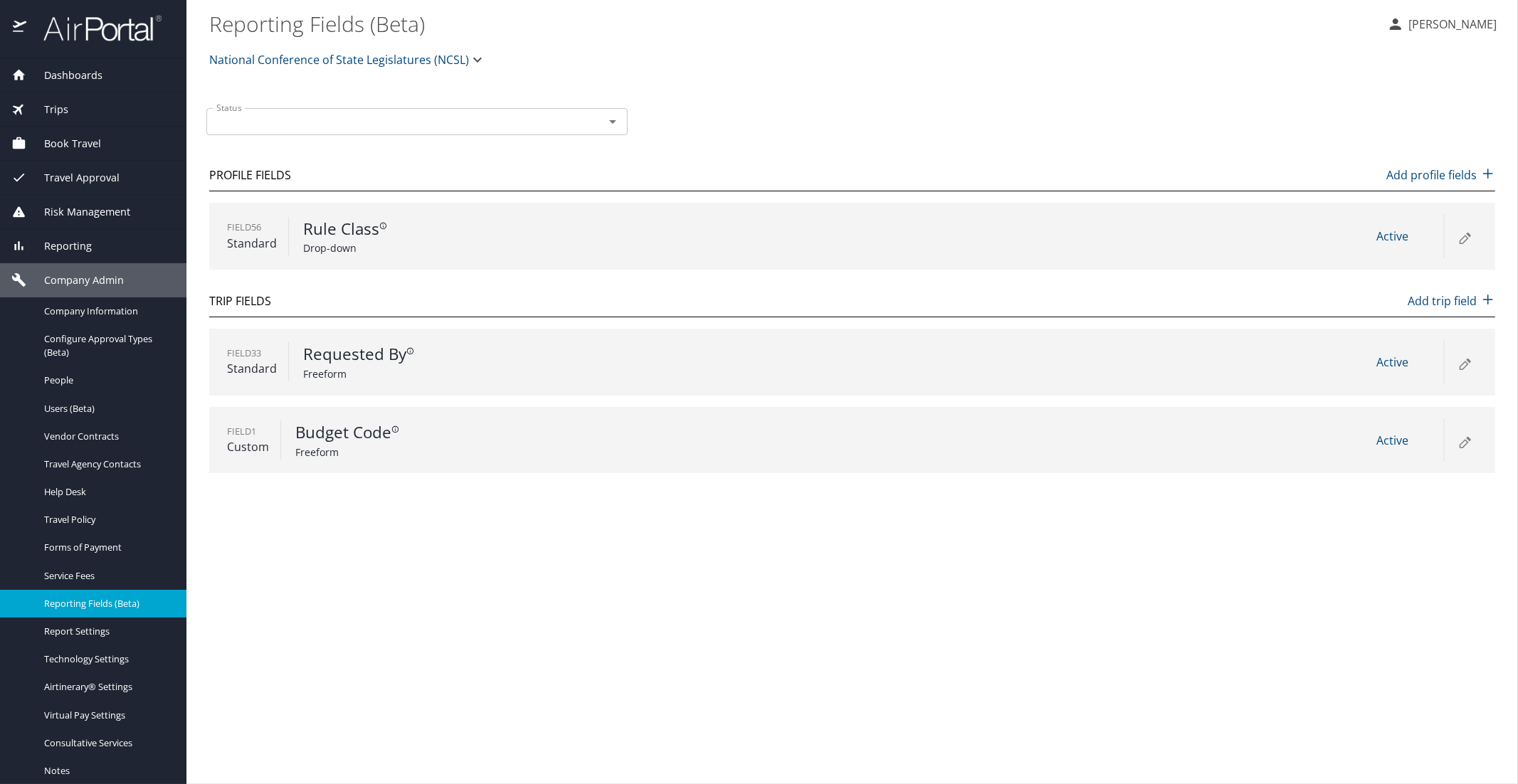
click at [276, 62] on span "National Conference of State Legislatures (NCSL)" at bounding box center [339, 60] width 259 height 20
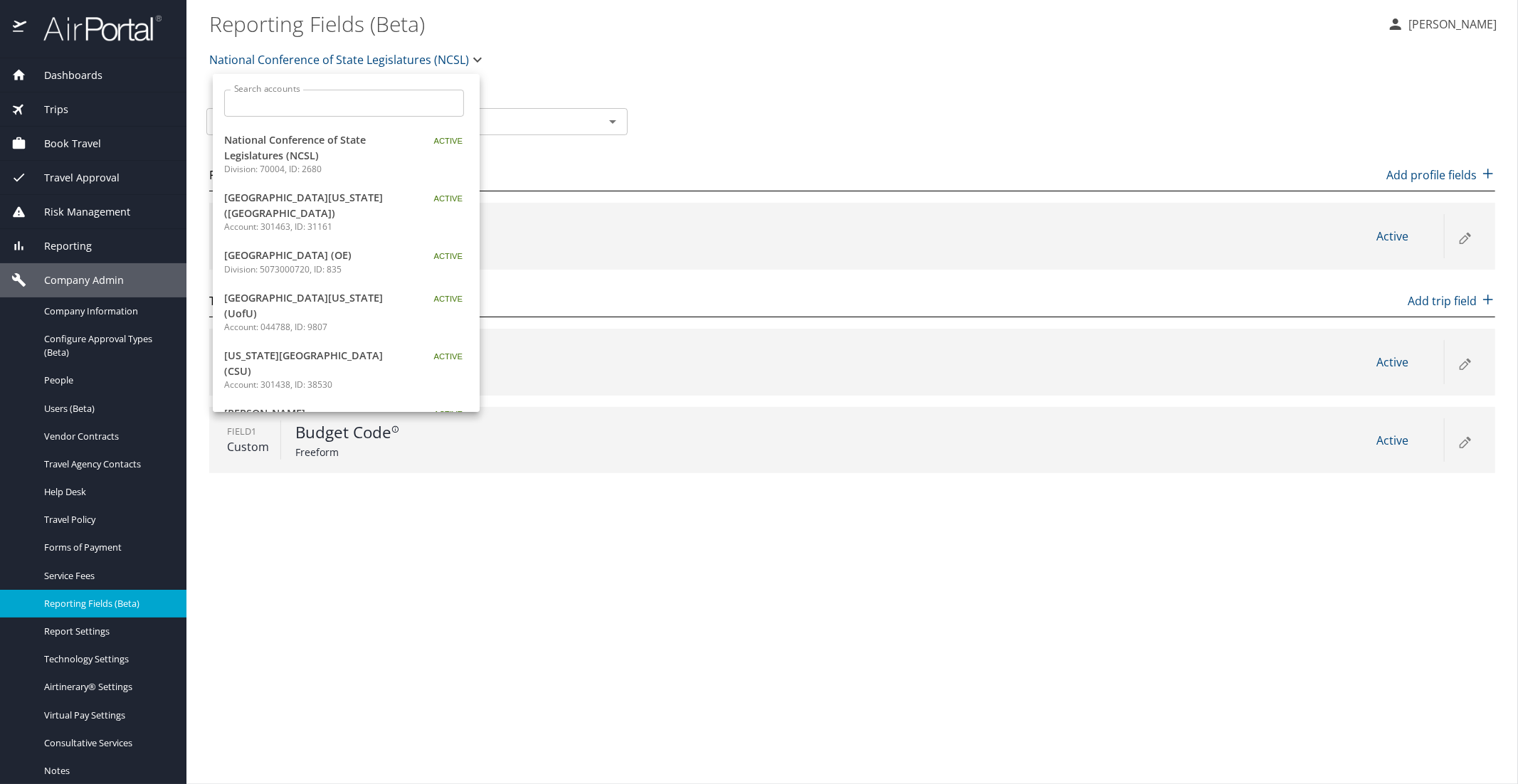
click at [59, 72] on div at bounding box center [759, 392] width 1518 height 784
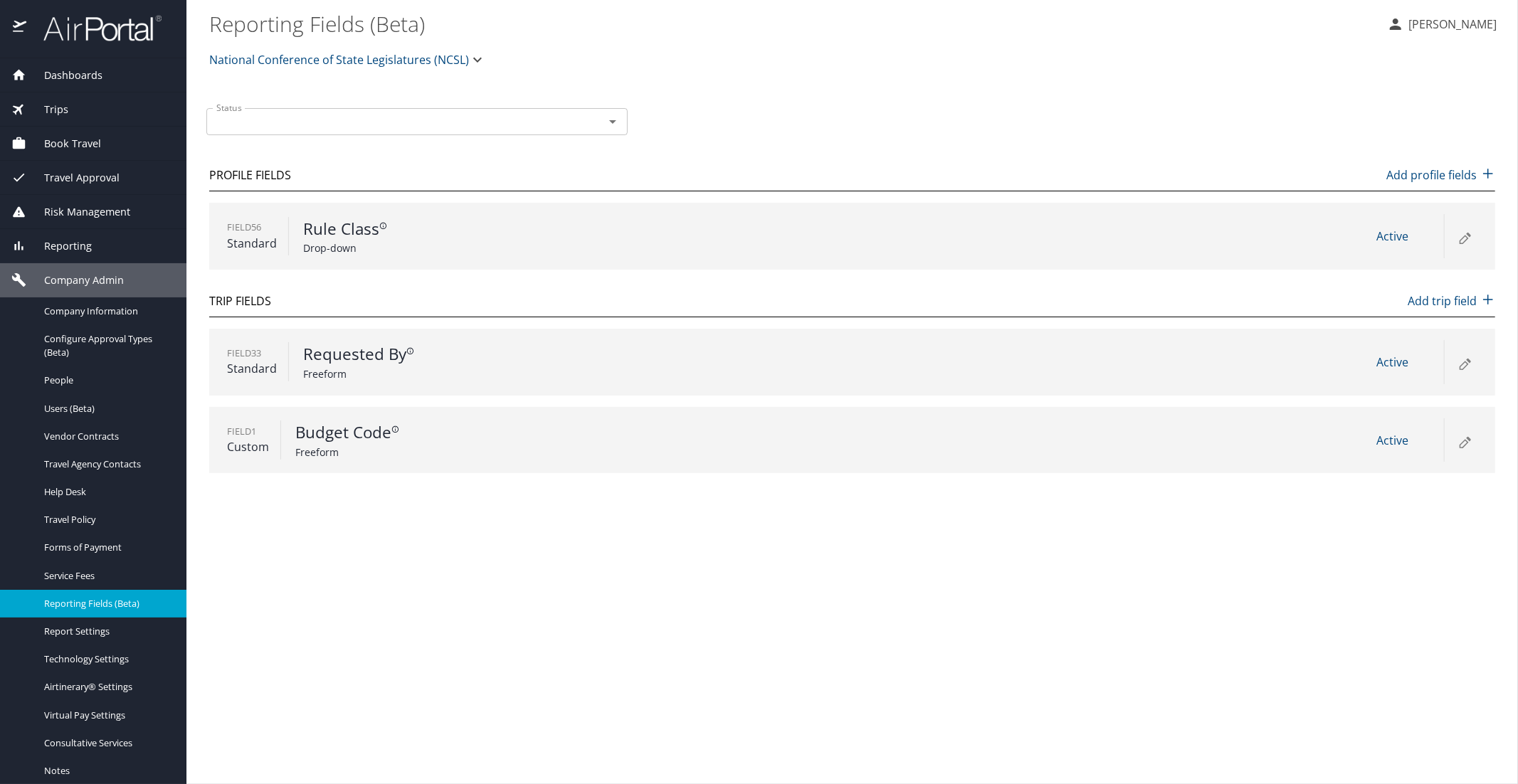
click at [68, 78] on span "Dashboards" at bounding box center [64, 76] width 76 height 16
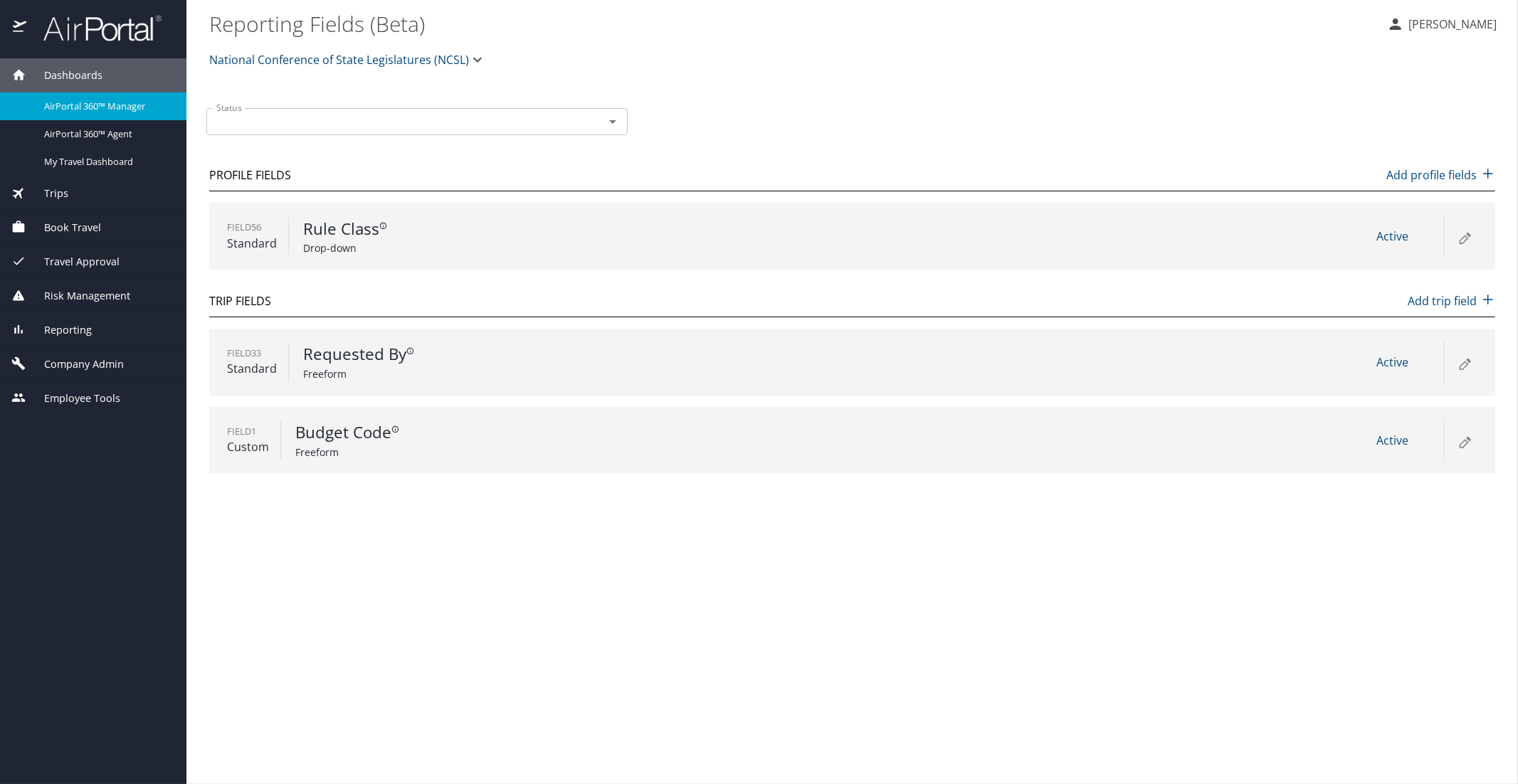
click at [68, 103] on span "AirPortal 360™ Manager" at bounding box center [107, 106] width 125 height 14
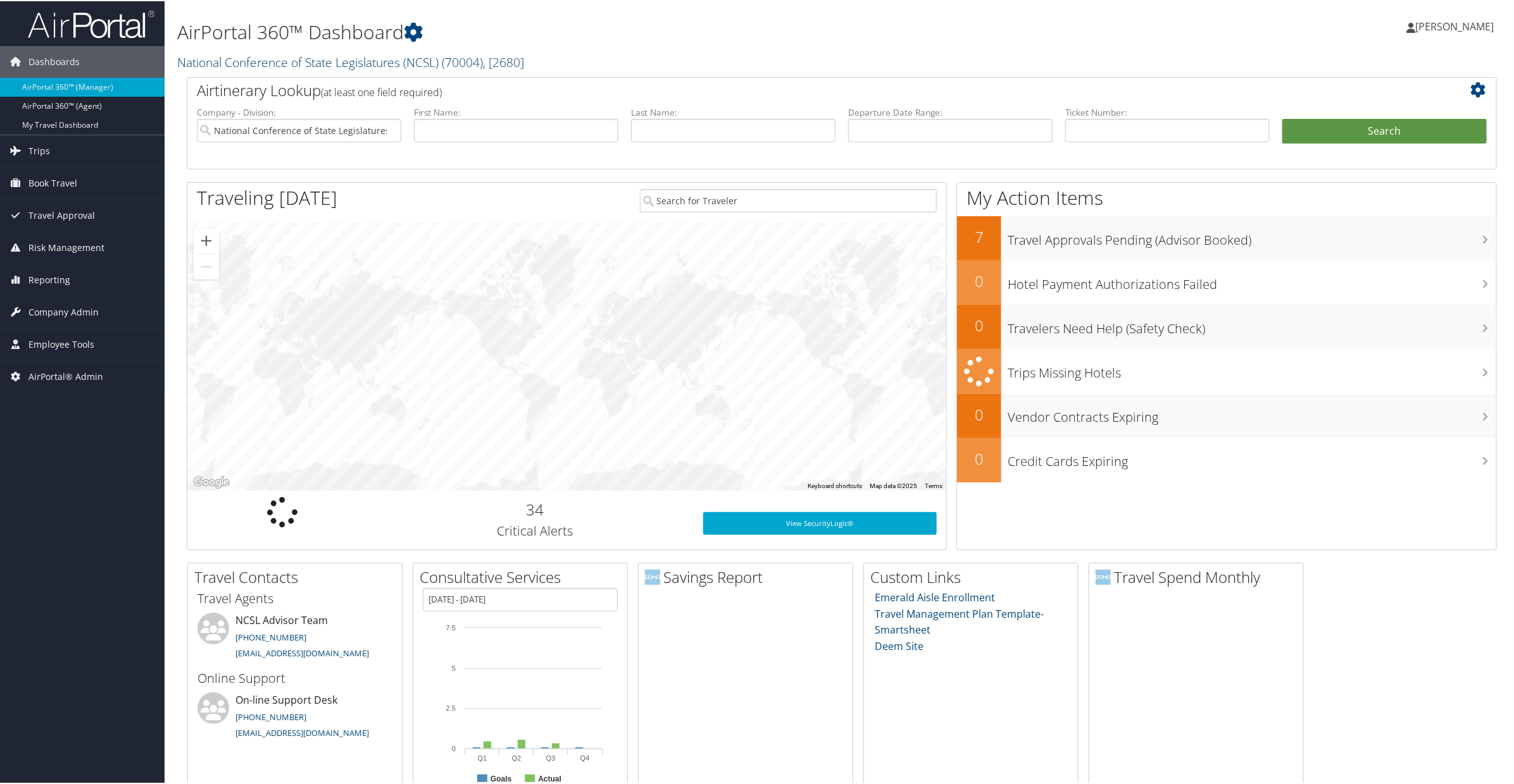
click at [292, 61] on link "National Conference of State Legislatures (NCSL) ( 70004 ) , [ 2680 ]" at bounding box center [350, 61] width 347 height 17
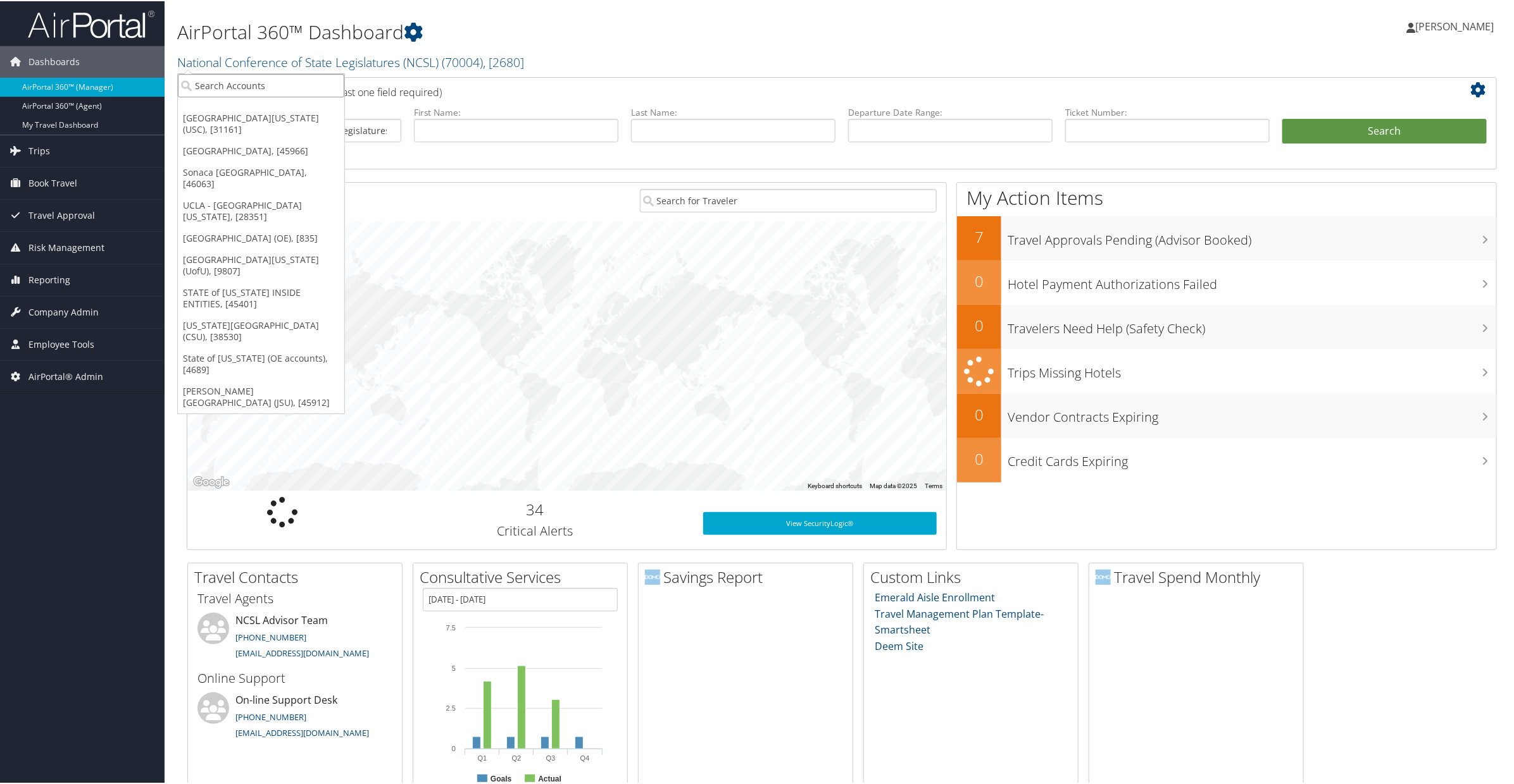
click at [289, 79] on input "search" at bounding box center [261, 85] width 167 height 23
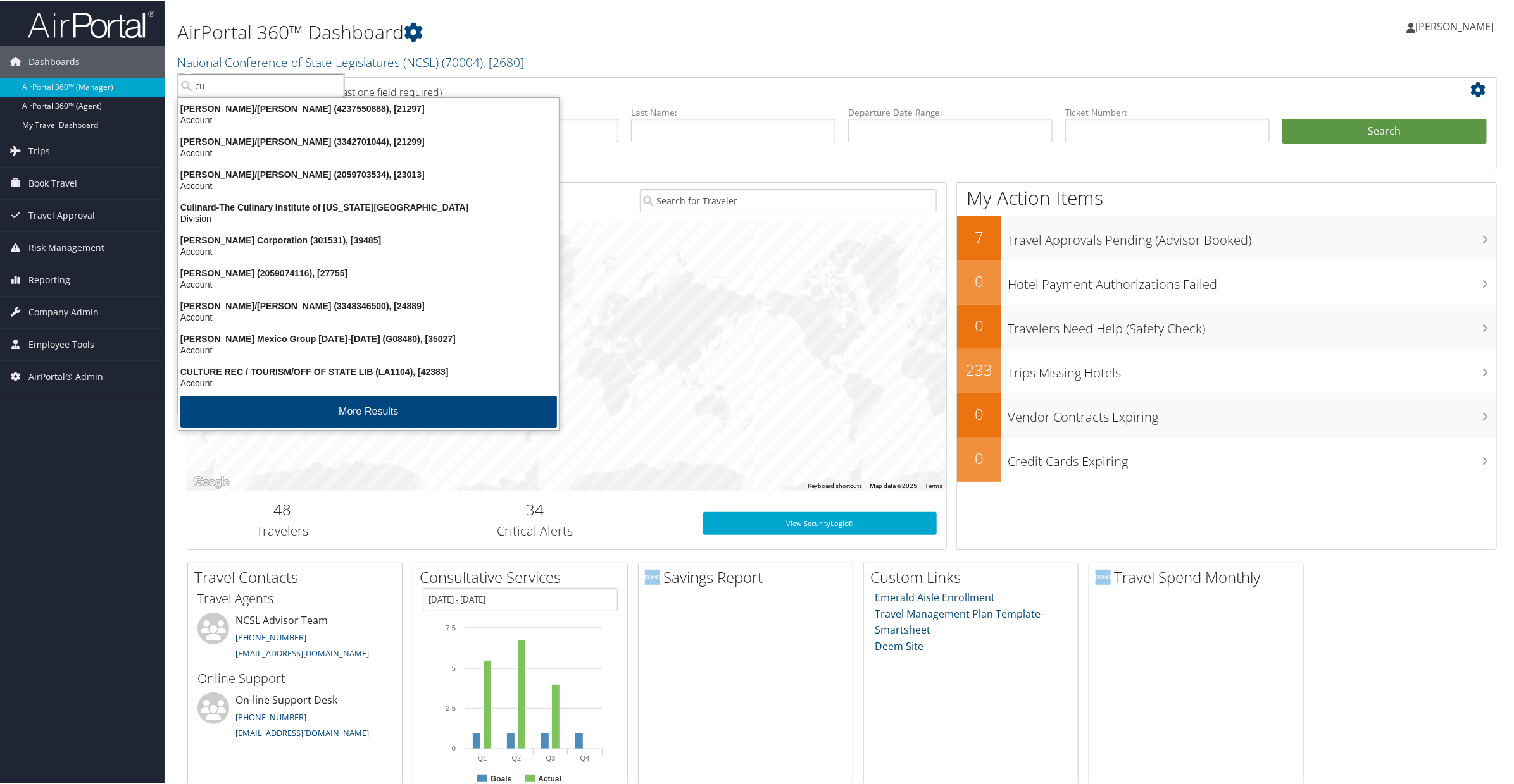
type input "c"
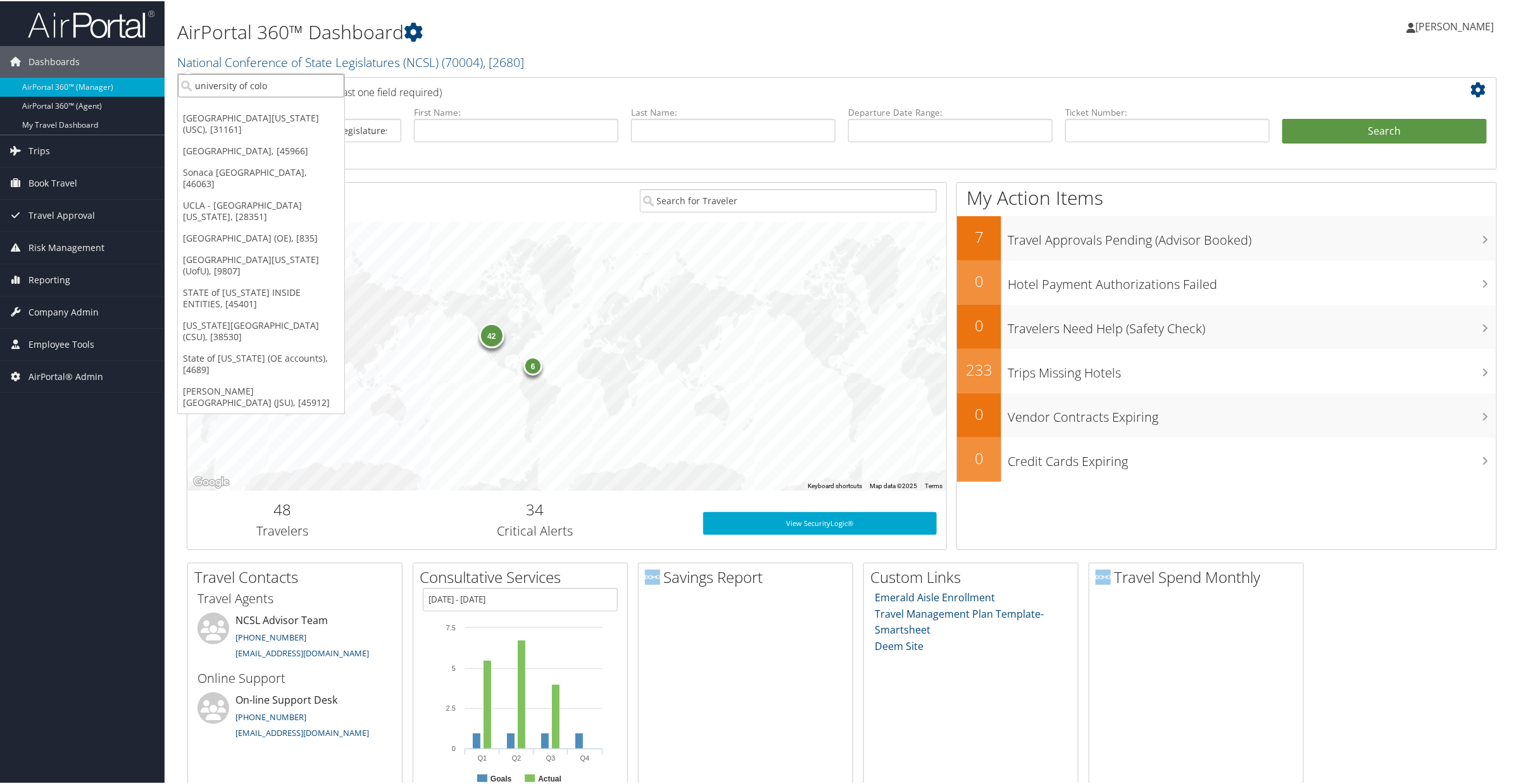
type input "university of color"
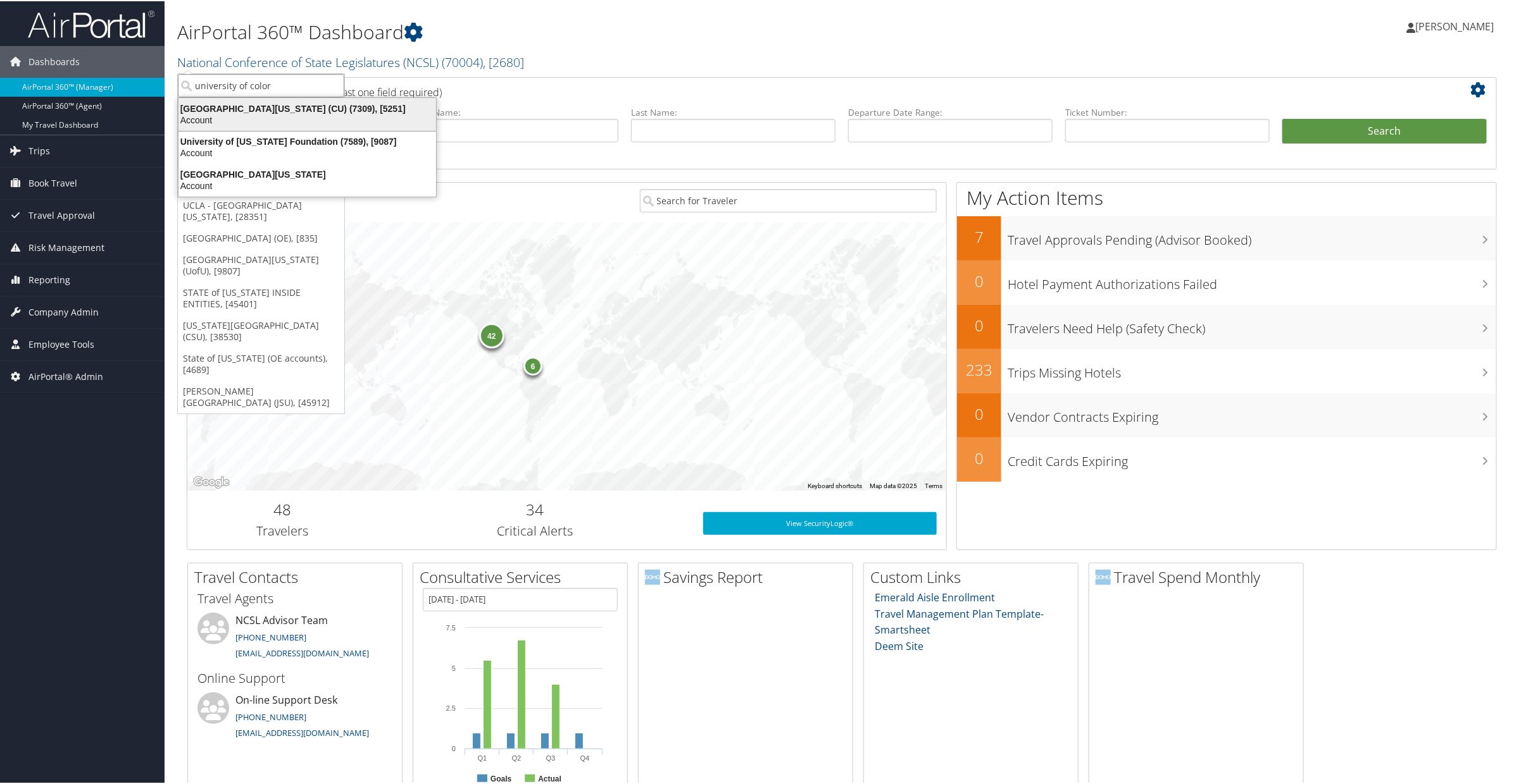
click at [255, 113] on div "Account" at bounding box center [307, 119] width 273 height 12
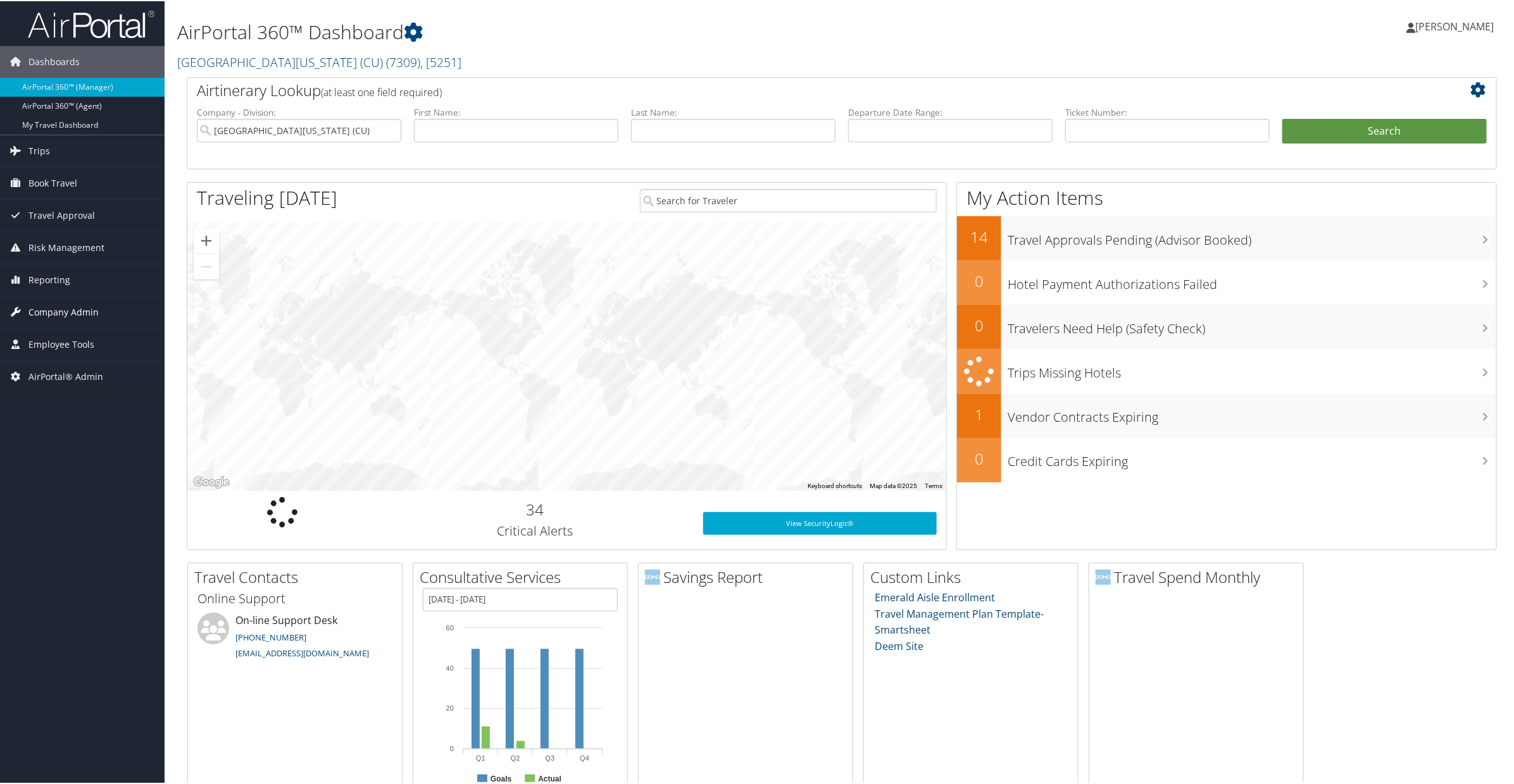
click at [47, 320] on span "Company Admin" at bounding box center [63, 311] width 70 height 32
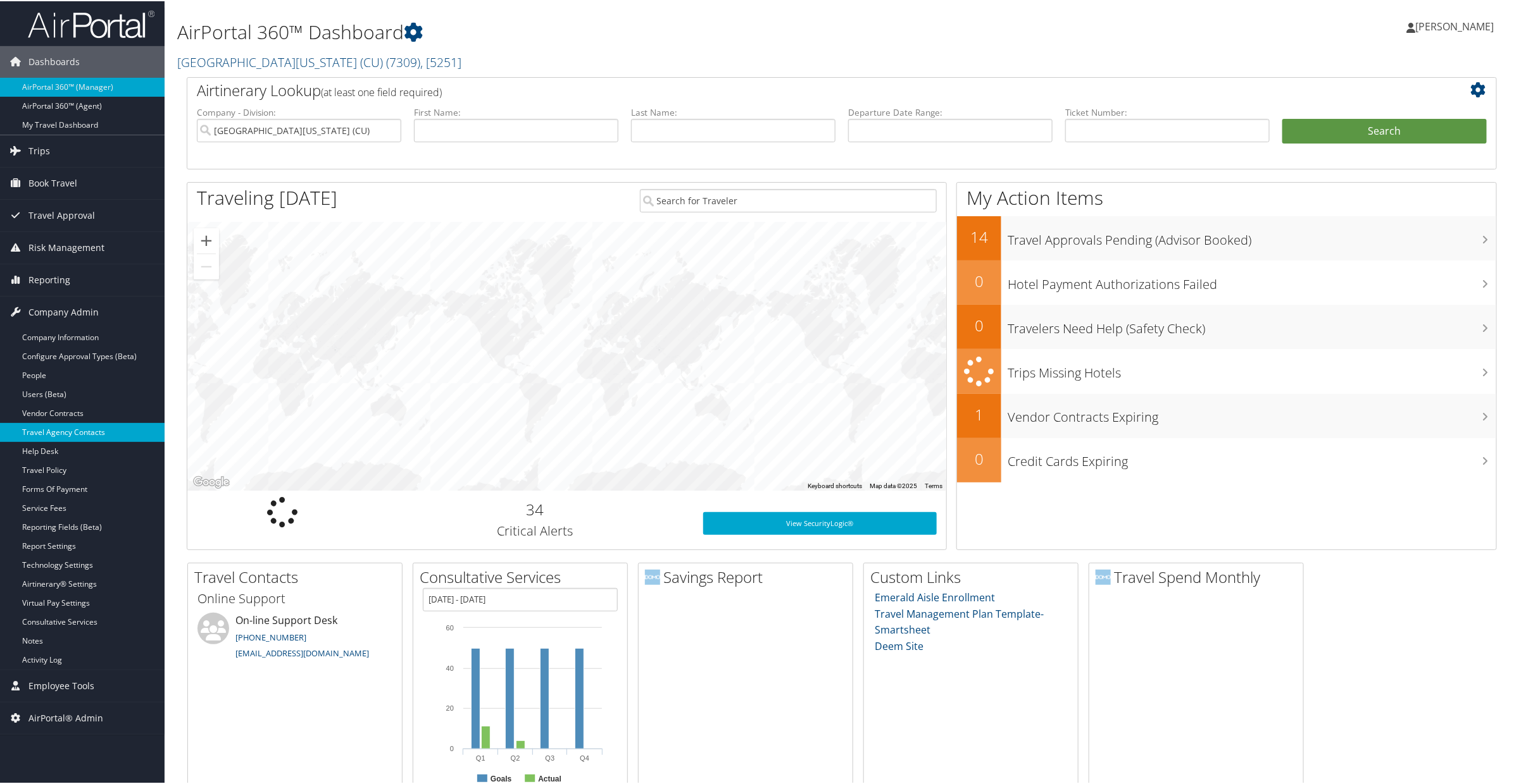
click at [48, 431] on link "Travel Agency Contacts" at bounding box center [82, 431] width 165 height 19
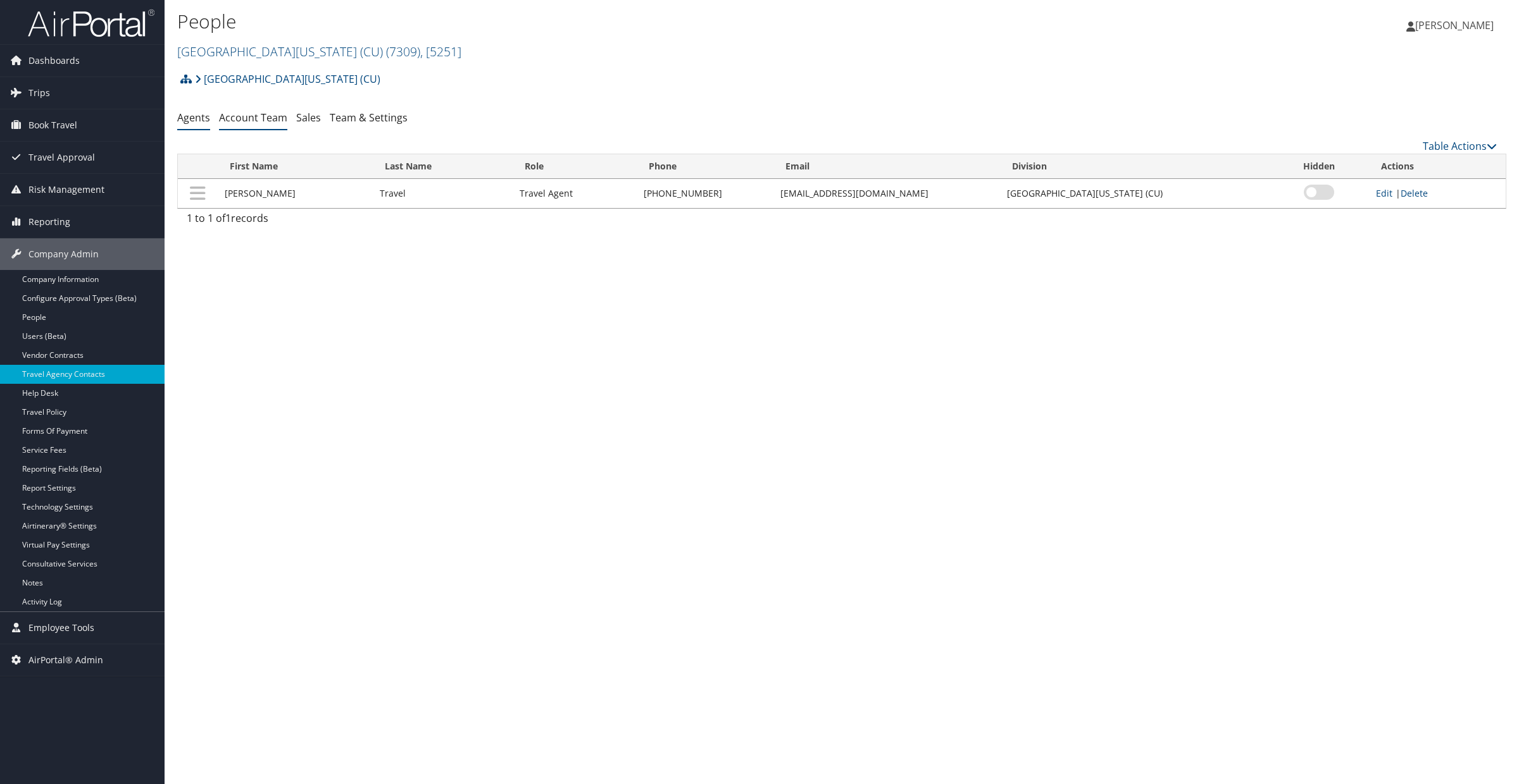
click at [253, 109] on li "Account Team" at bounding box center [253, 118] width 68 height 23
click at [255, 118] on link "Account Team" at bounding box center [253, 118] width 68 height 14
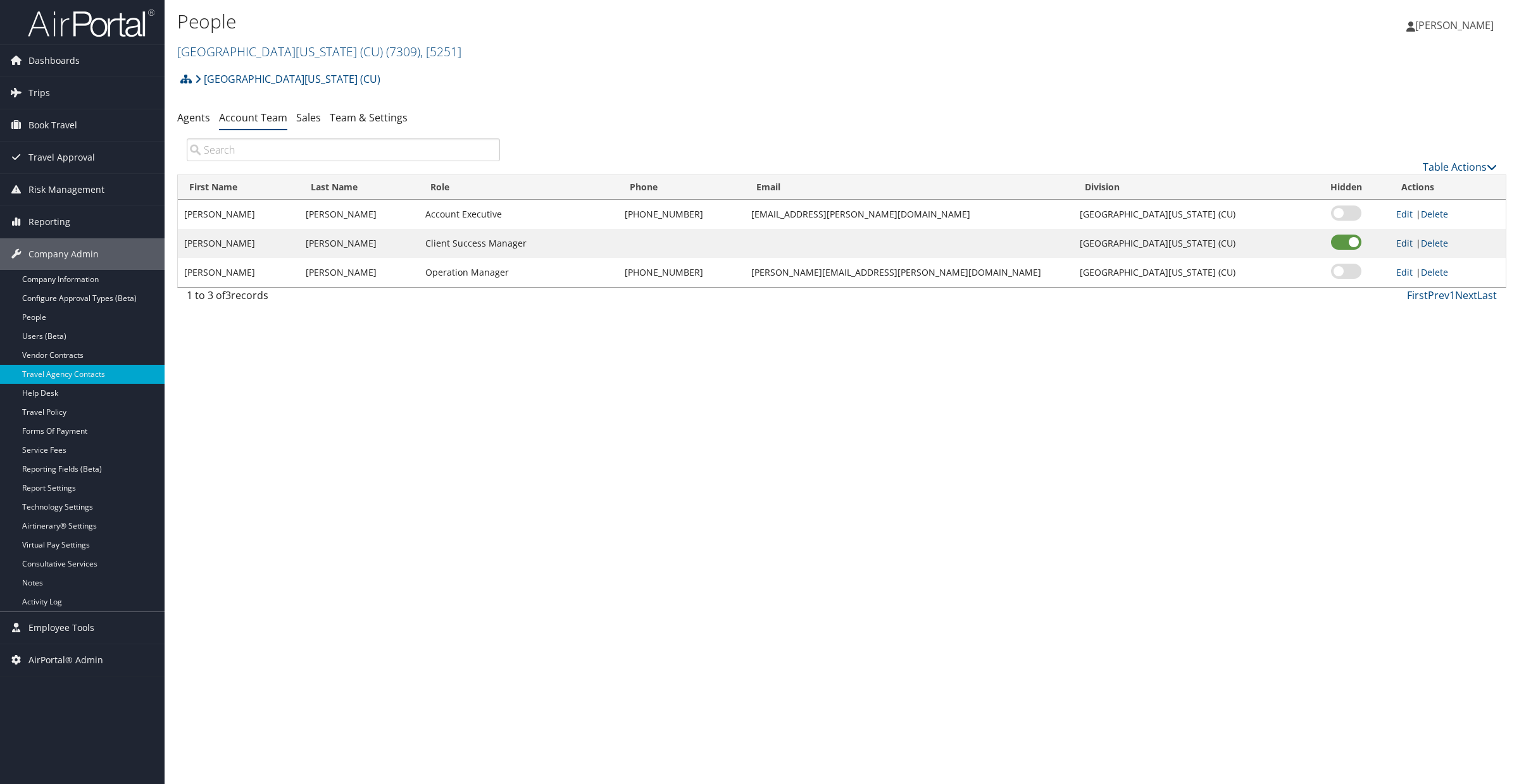
click at [1399, 247] on link "Edit" at bounding box center [1404, 243] width 16 height 12
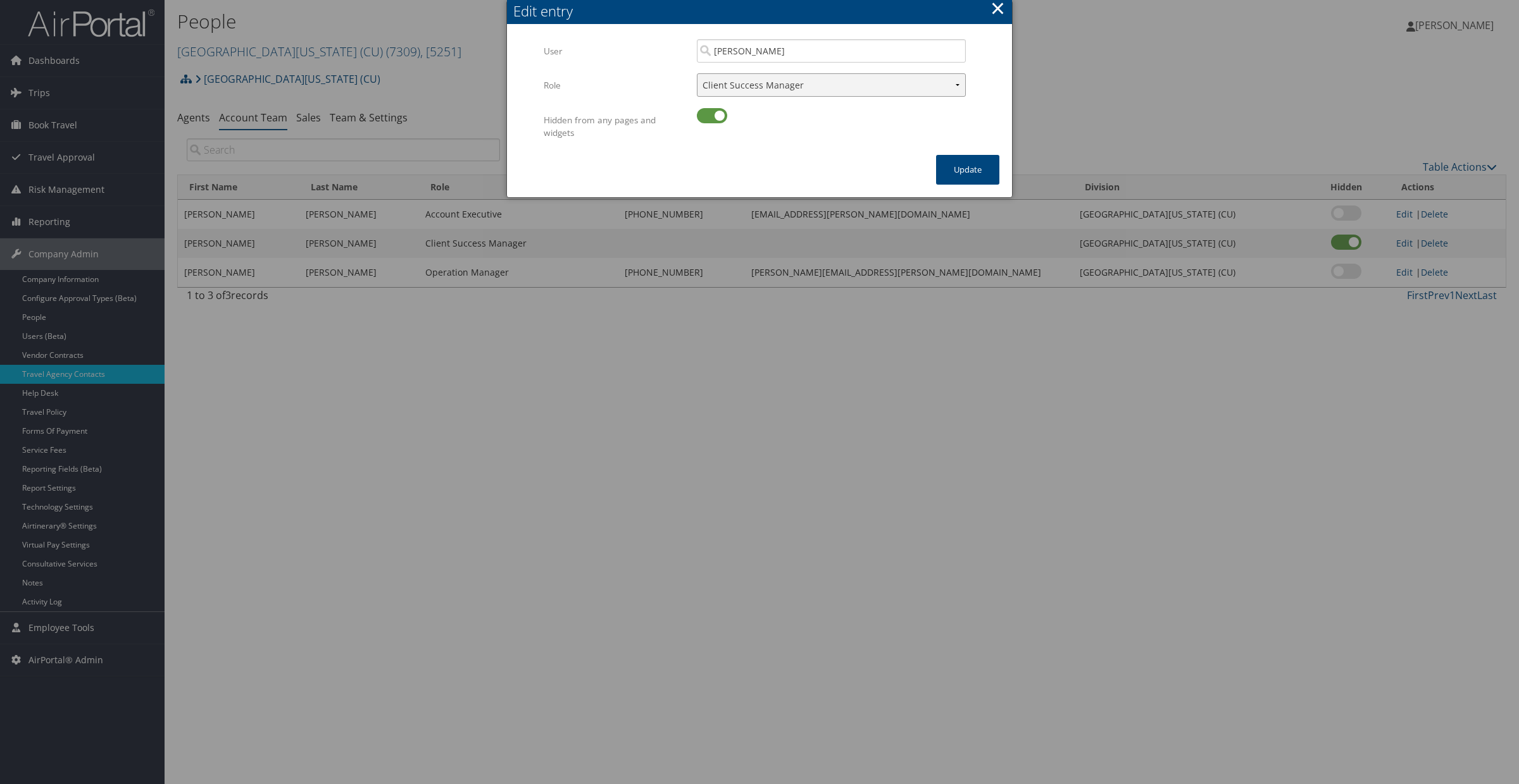
click at [784, 87] on select "Client Success Manager Account Executive Operations Manager" at bounding box center [831, 85] width 269 height 23
click at [994, 3] on button "×" at bounding box center [998, 8] width 15 height 25
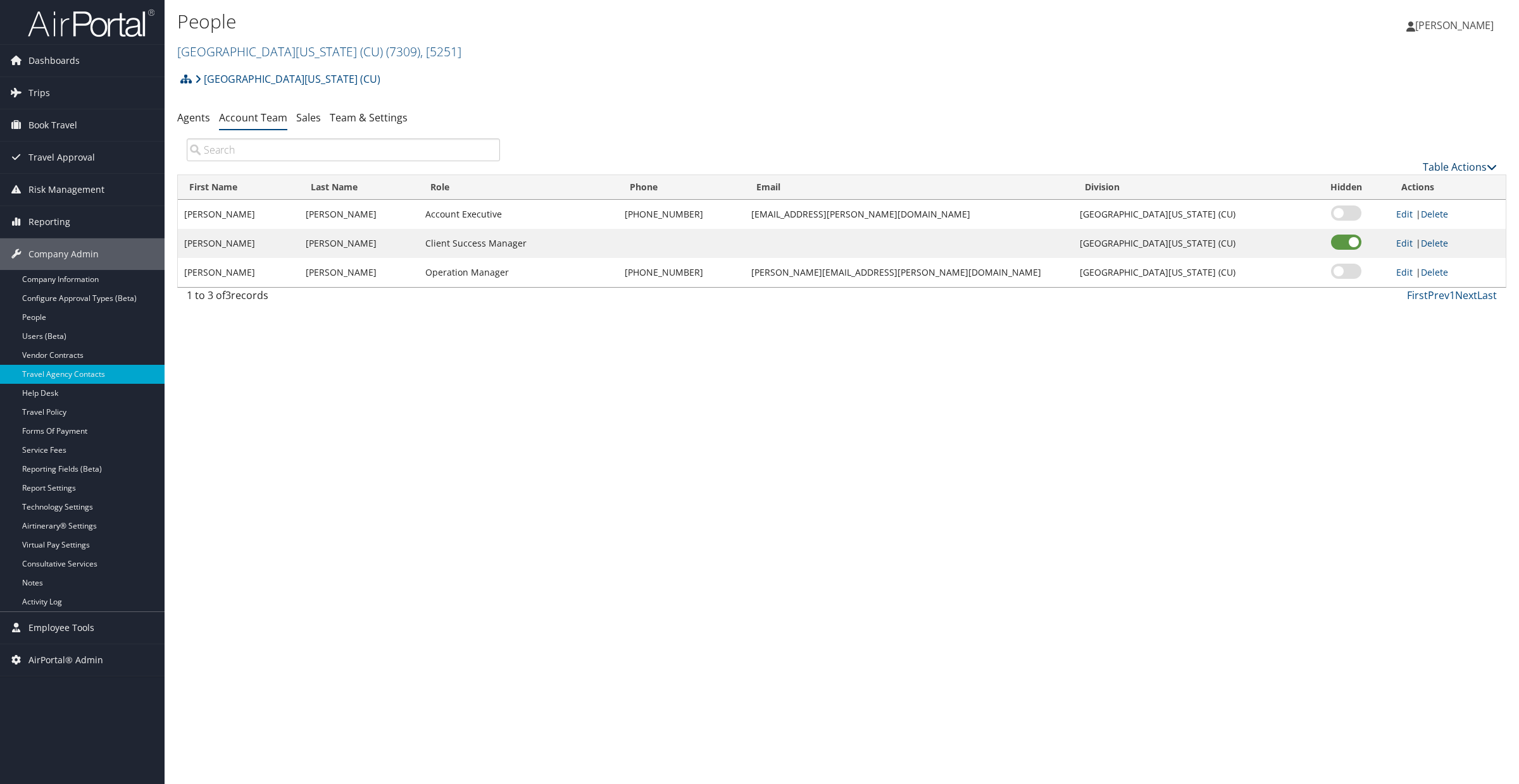
click at [1423, 170] on link "Table Actions" at bounding box center [1460, 167] width 74 height 14
click at [1413, 187] on link "Add Team Member" at bounding box center [1418, 186] width 167 height 21
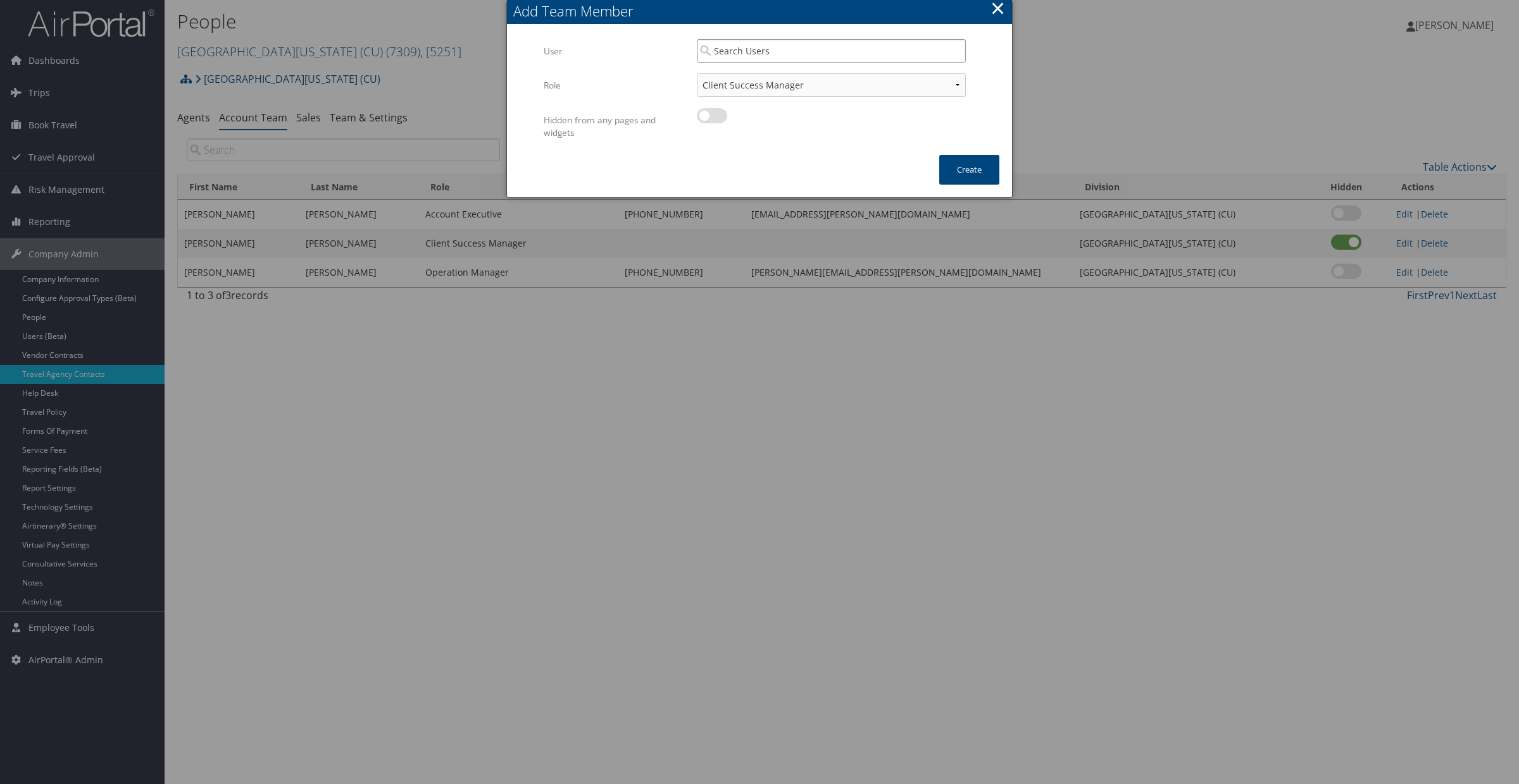
click at [772, 50] on input "search" at bounding box center [831, 51] width 269 height 23
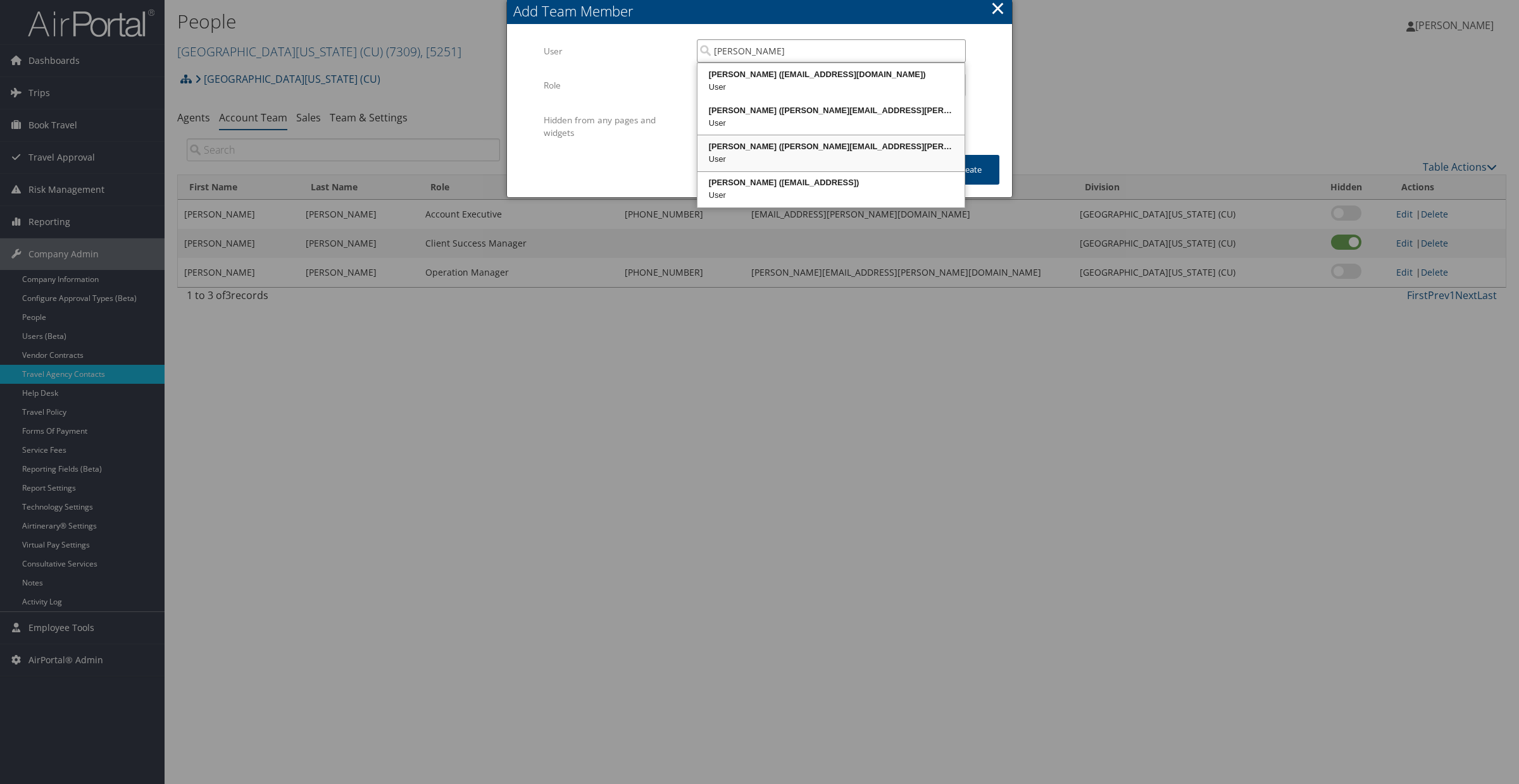
click at [775, 143] on div "[PERSON_NAME] ([PERSON_NAME][EMAIL_ADDRESS][PERSON_NAME][DOMAIN_NAME])" at bounding box center [830, 147] width 263 height 13
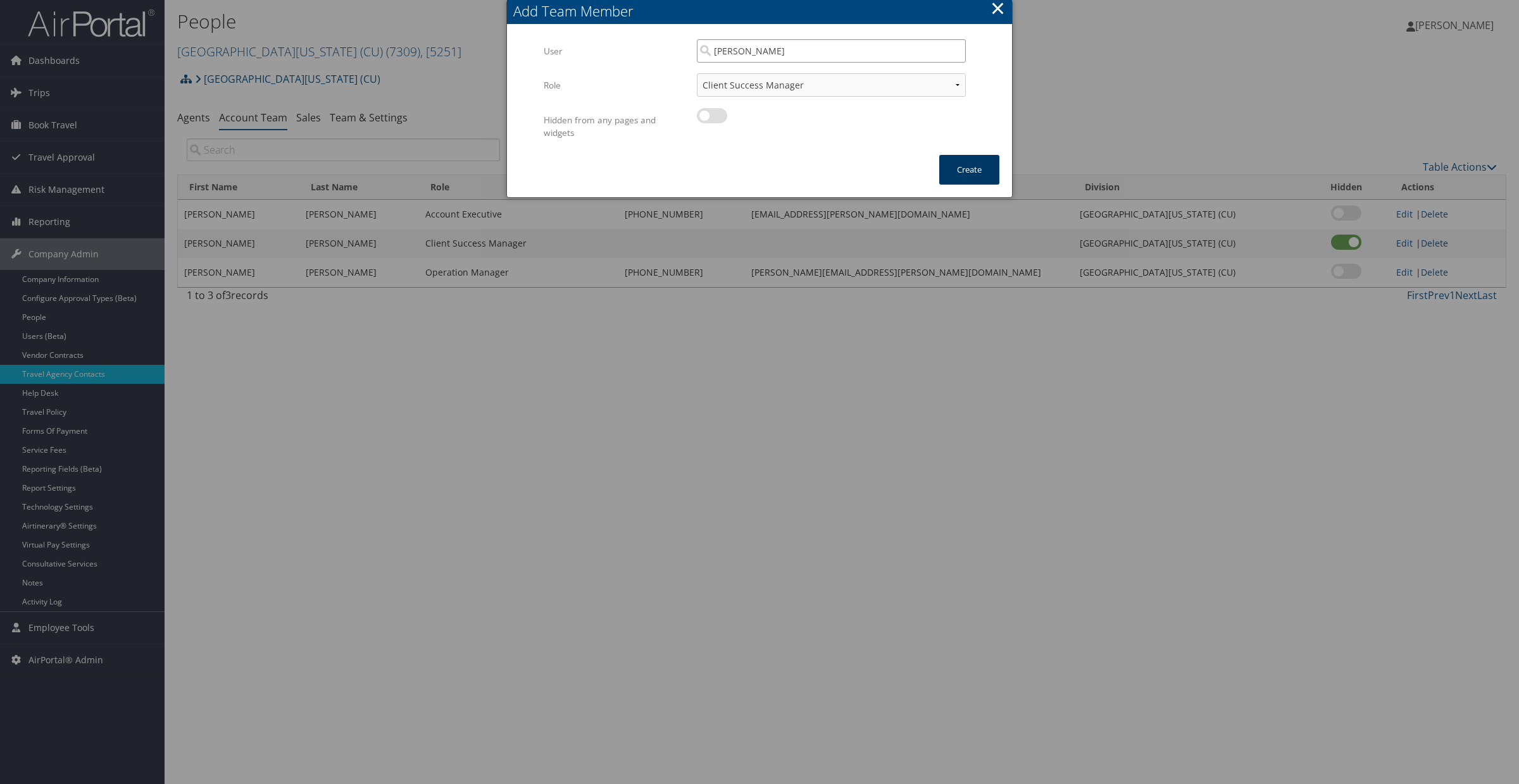
type input "[PERSON_NAME]"
click at [965, 160] on button "Create" at bounding box center [969, 170] width 60 height 30
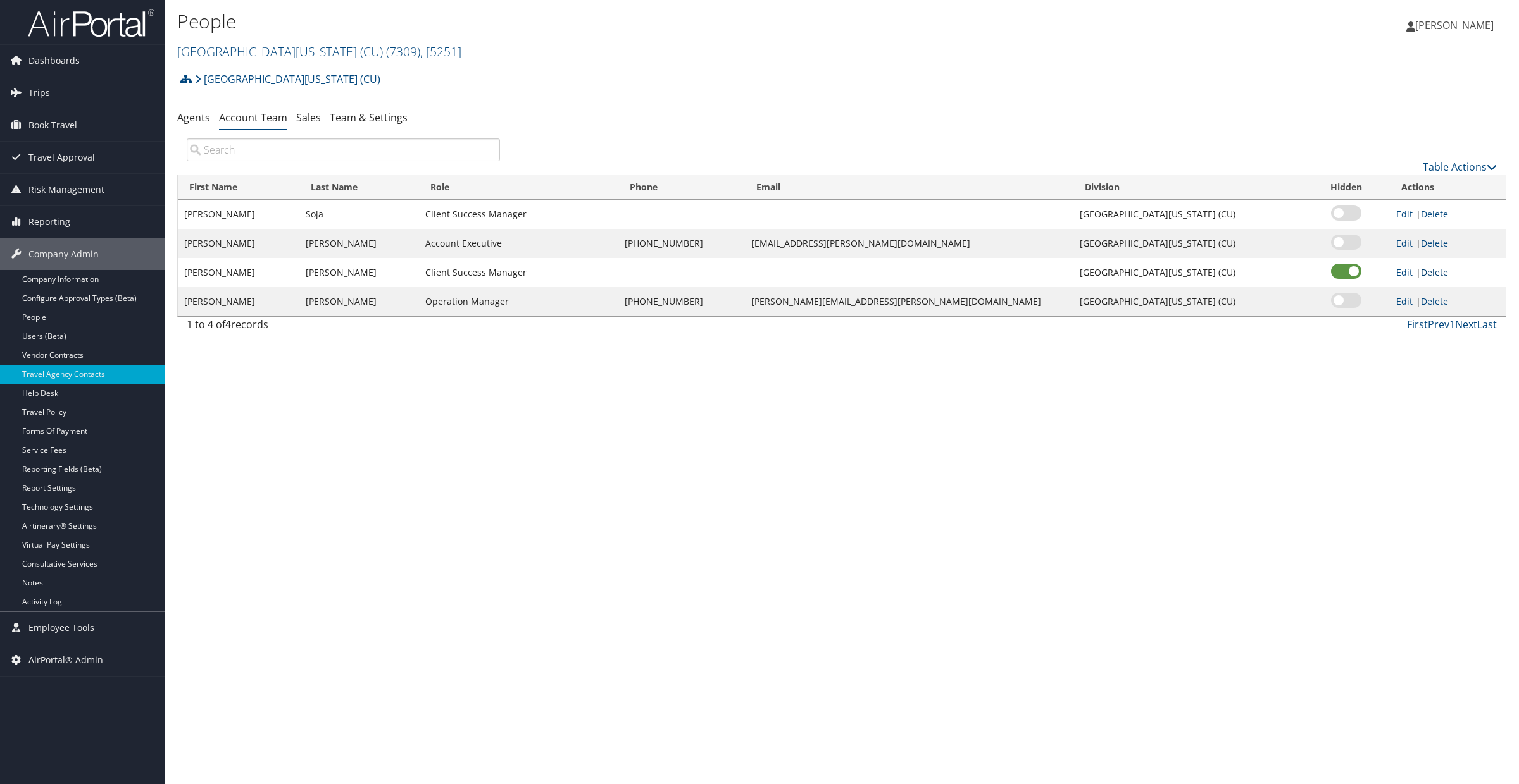
click at [1424, 273] on link "Delete" at bounding box center [1434, 272] width 27 height 12
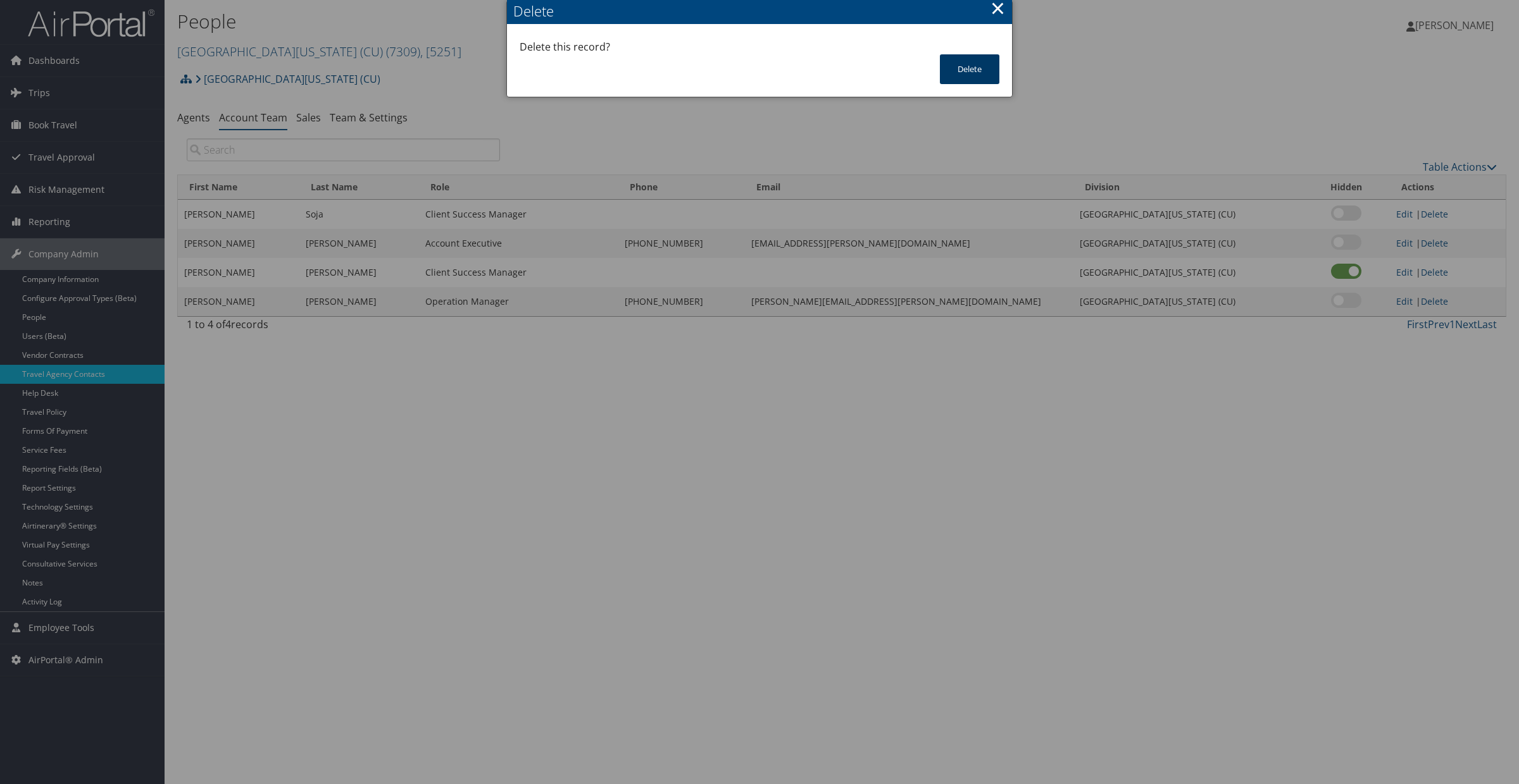
click at [969, 73] on button "Delete" at bounding box center [969, 69] width 59 height 30
